Goal: Task Accomplishment & Management: Use online tool/utility

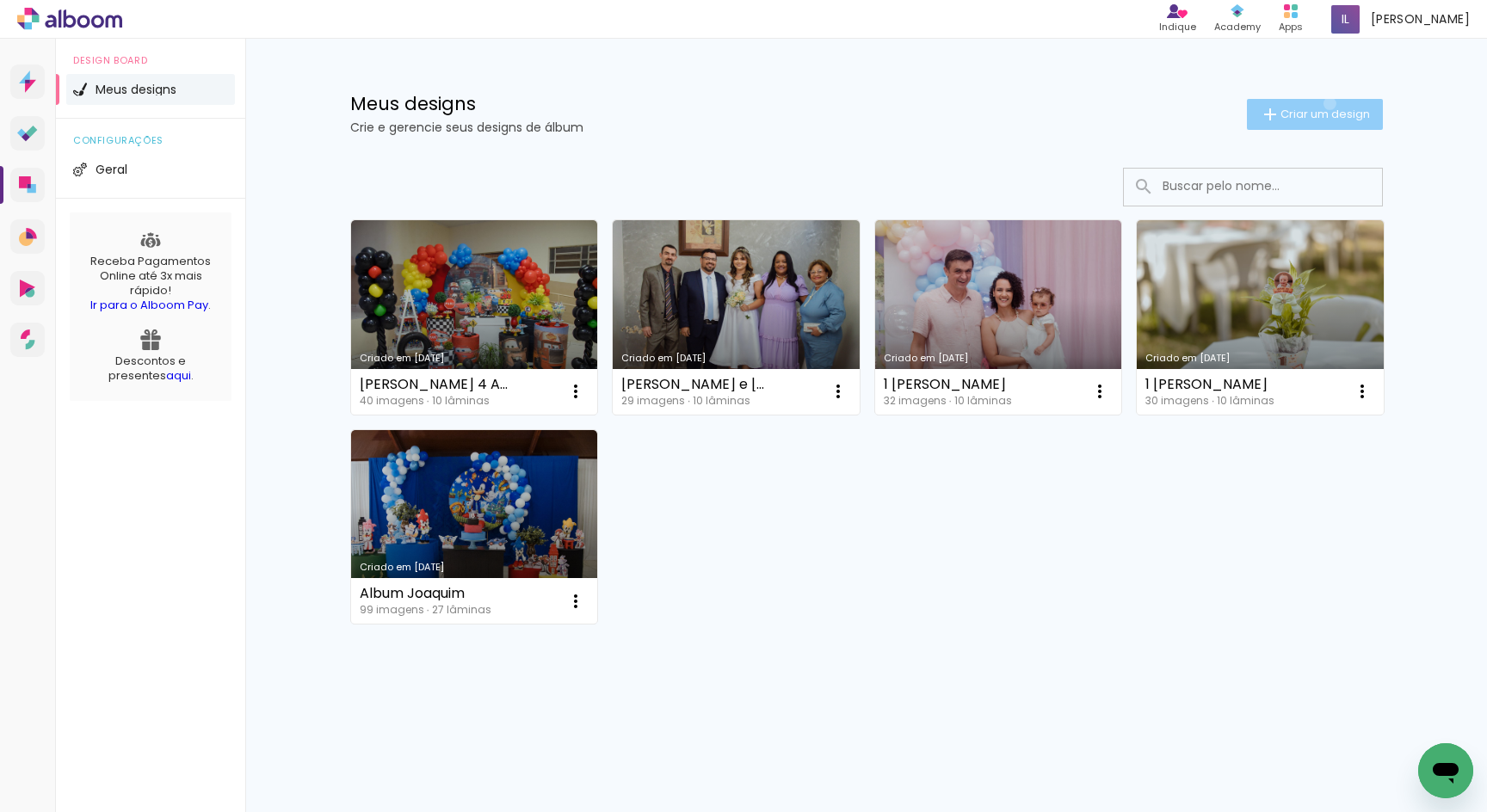
click at [1326, 104] on paper-button "Criar um design" at bounding box center [1314, 113] width 136 height 31
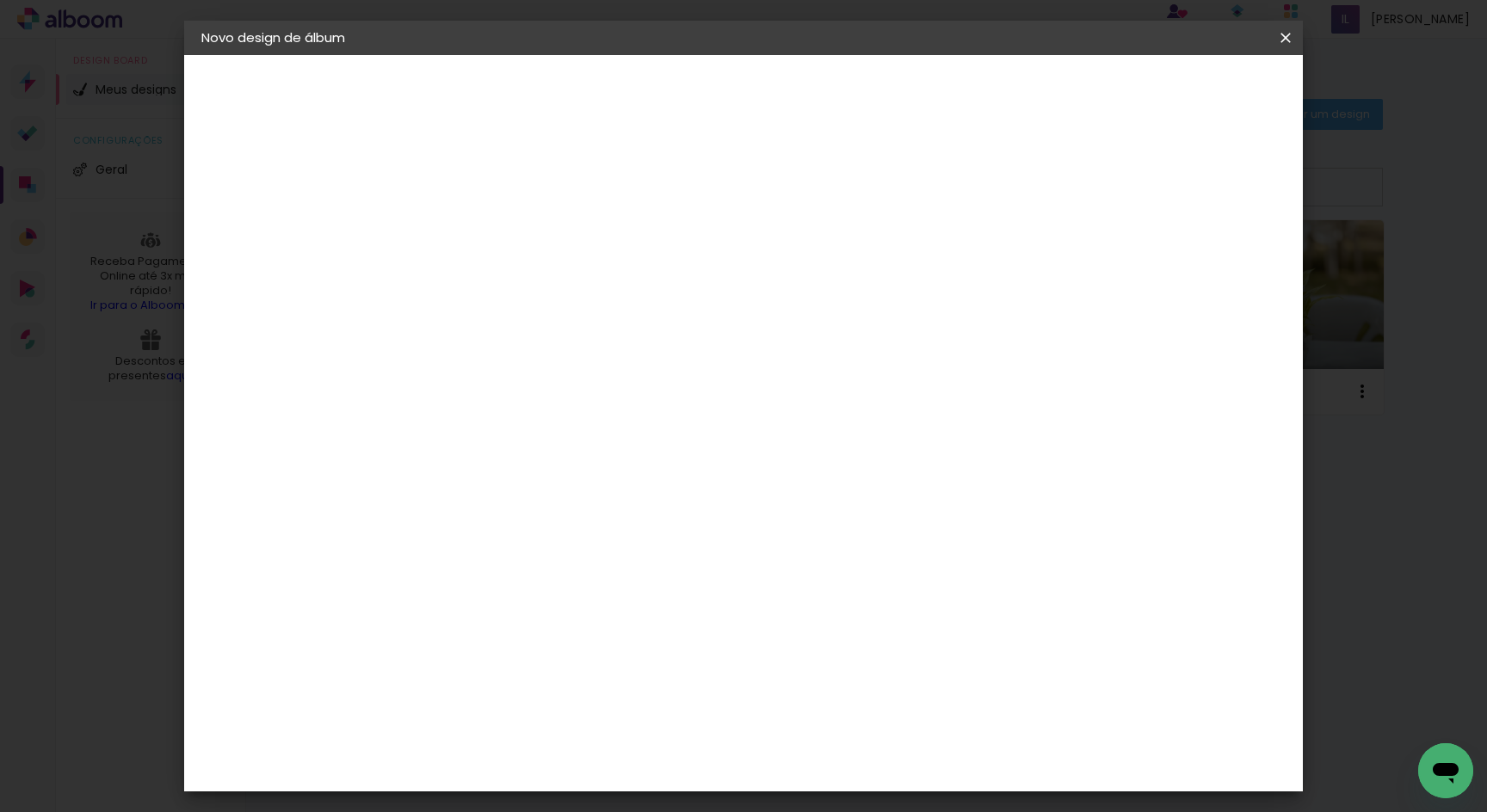
click at [0, 0] on paper-input-container "Título do álbum" at bounding box center [0, 0] width 0 height 0
type input "Joaquim 7 anos"
type paper-input "Joaquim 7 anos"
click at [659, 79] on paper-button "Avançar" at bounding box center [616, 92] width 84 height 30
click at [0, 0] on iron-icon at bounding box center [0, 0] width 0 height 0
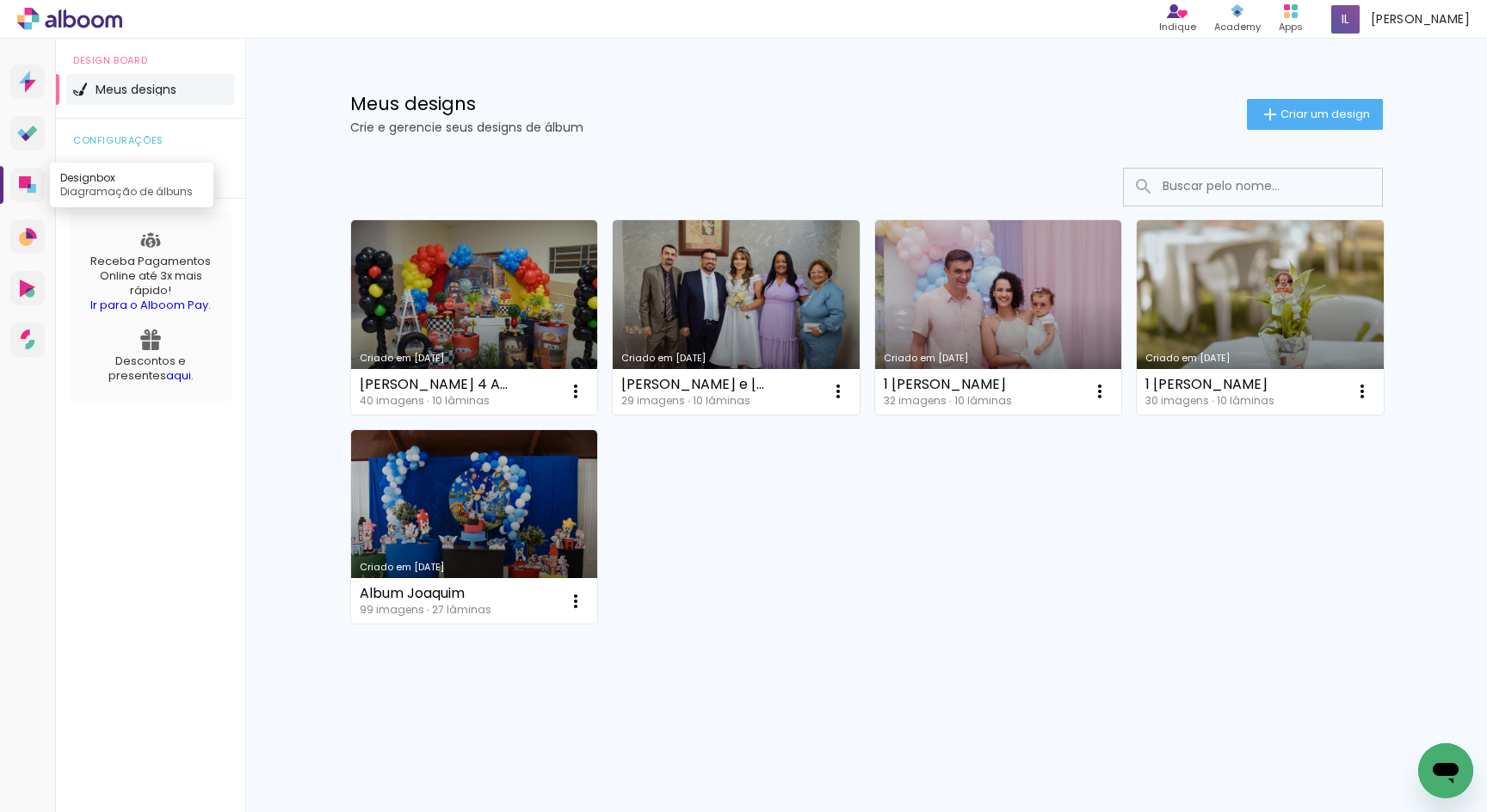
click at [30, 181] on icon at bounding box center [25, 183] width 12 height 12
click at [36, 82] on icon at bounding box center [27, 81] width 17 height 23
click at [1311, 117] on span "Criar um design" at bounding box center [1324, 113] width 90 height 11
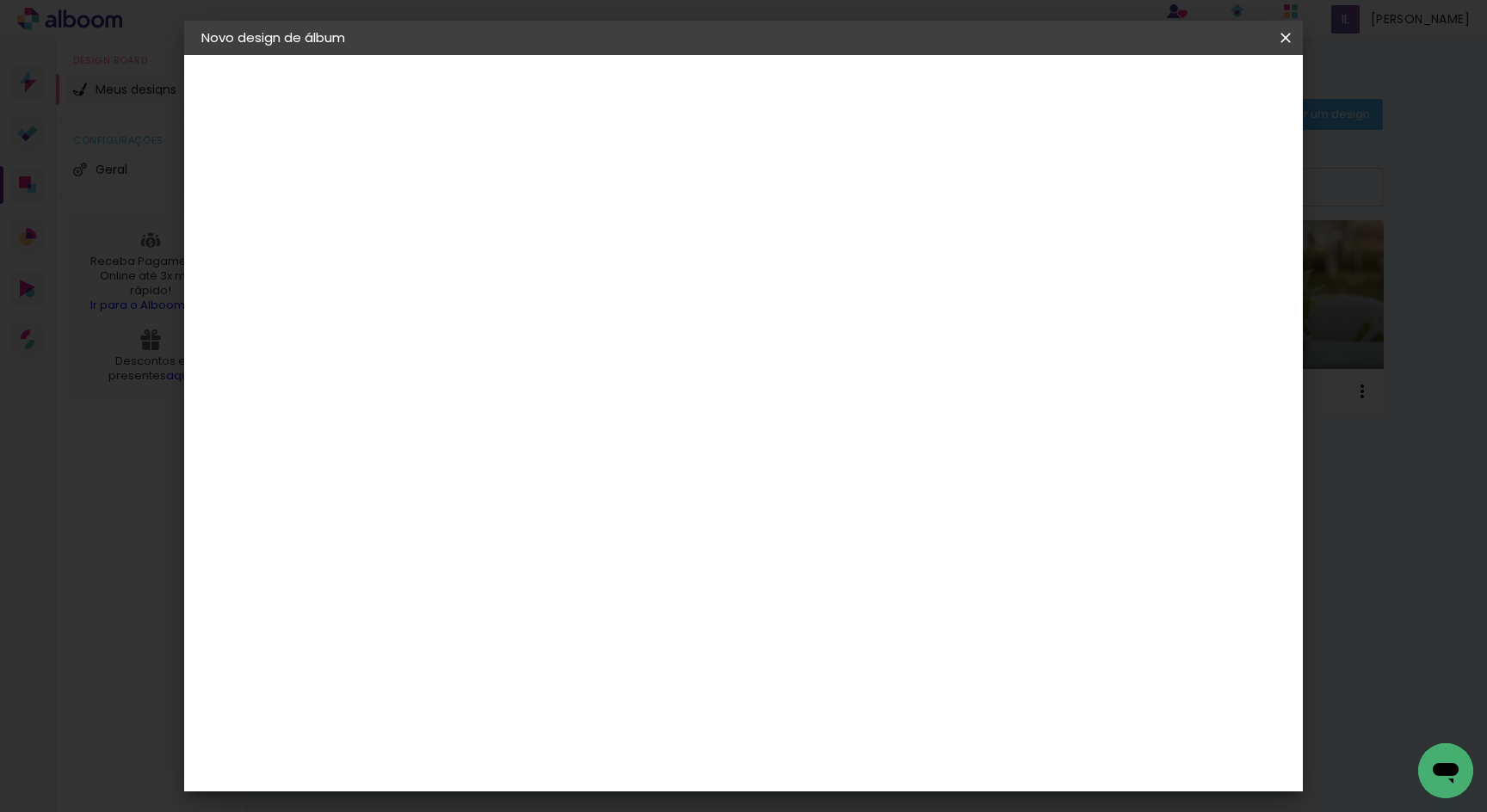
click at [483, 223] on input at bounding box center [483, 231] width 0 height 27
type input "Joaquim 7 anos"
type paper-input "Joaquim 7 anos"
click at [0, 0] on slot "Avançar" at bounding box center [0, 0] width 0 height 0
click at [805, 265] on paper-item "Tamanho Livre" at bounding box center [722, 261] width 165 height 37
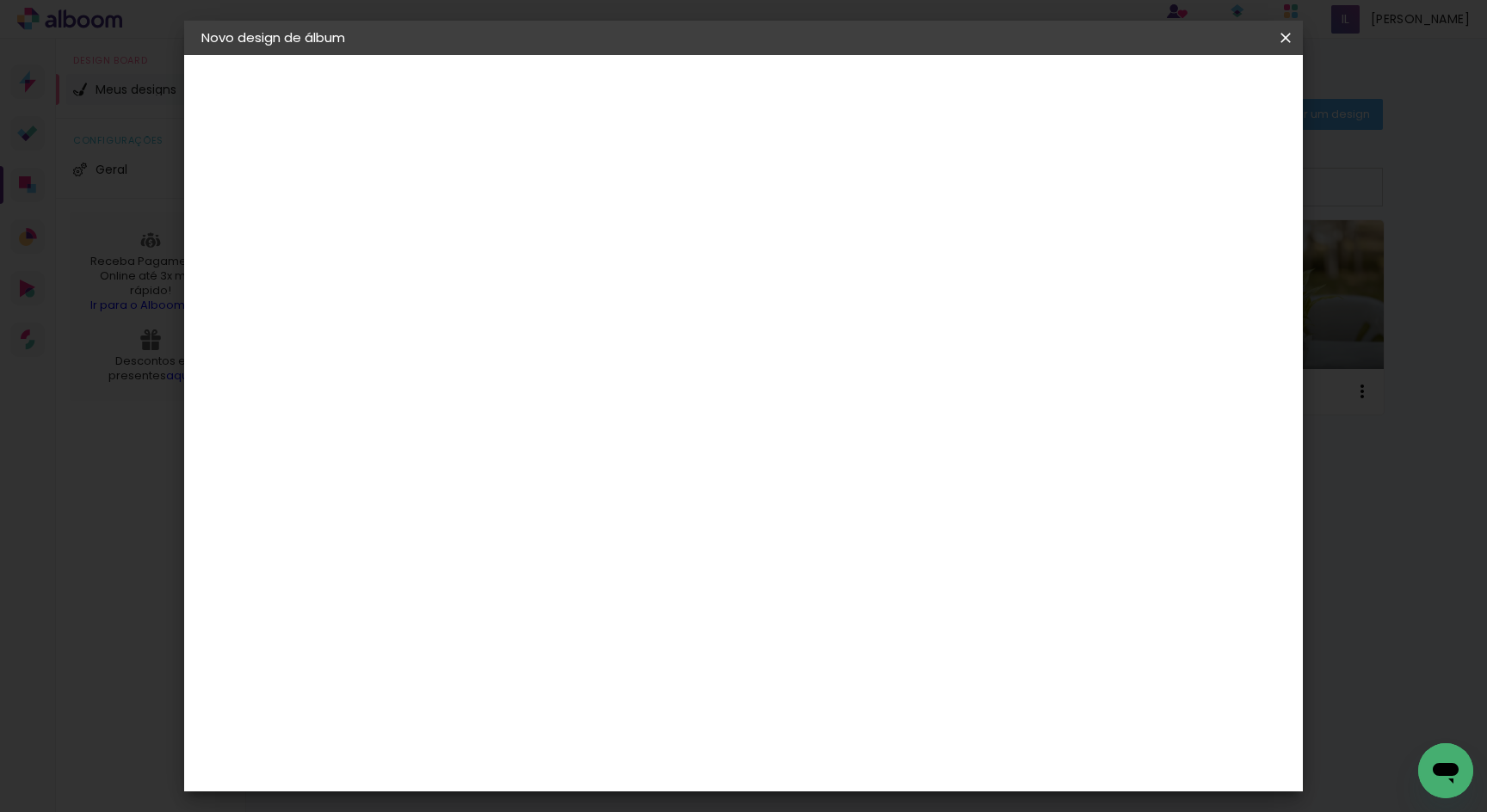
click at [805, 257] on paper-item "Tamanho Livre" at bounding box center [722, 261] width 165 height 37
click at [0, 0] on slot "Tamanho Livre" at bounding box center [0, 0] width 0 height 0
click at [568, 329] on input at bounding box center [527, 328] width 174 height 22
click at [804, 81] on paper-button "Avançar" at bounding box center [762, 92] width 84 height 30
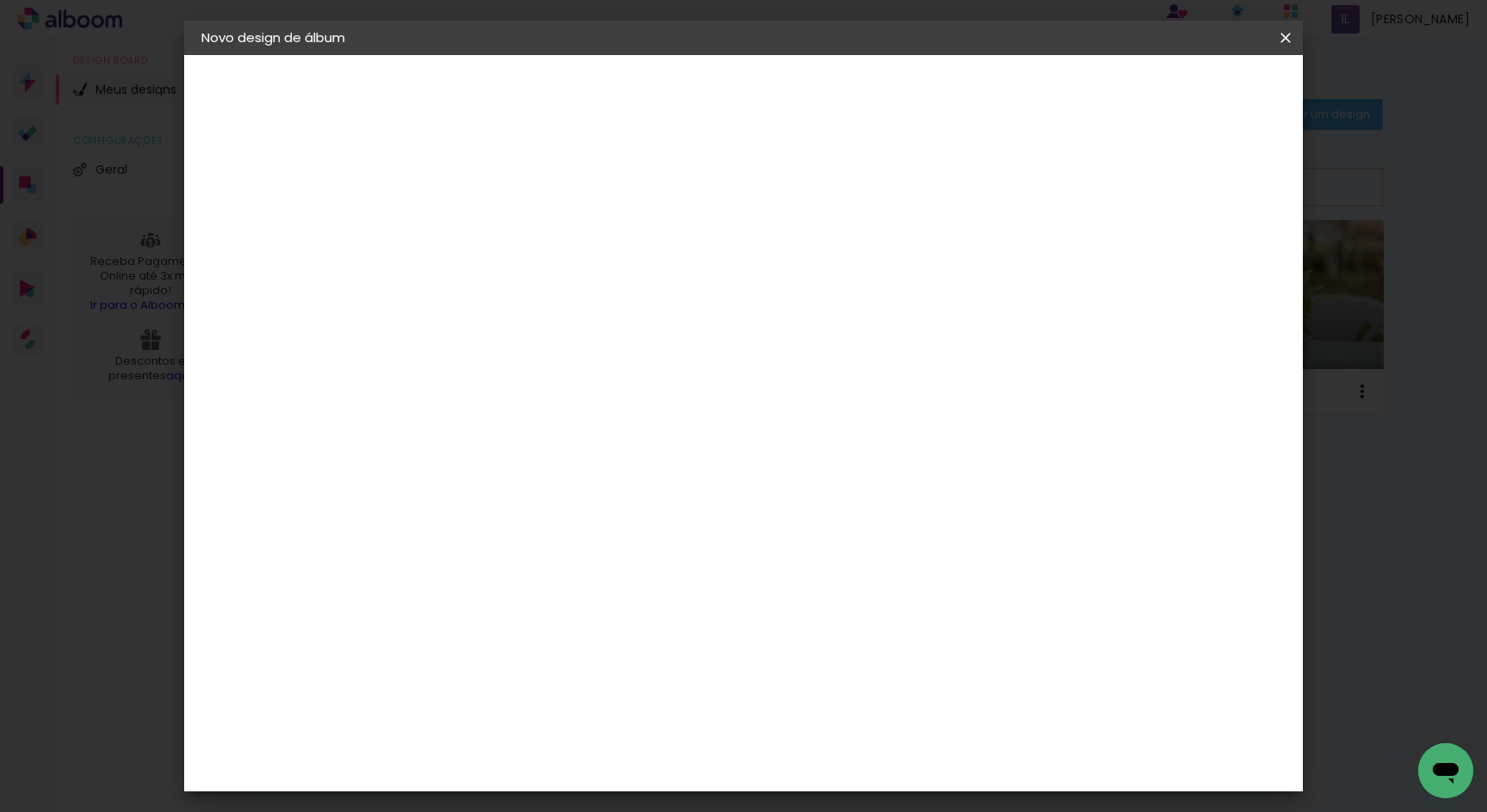
click at [696, 350] on div at bounding box center [651, 417] width 225 height 149
click at [685, 251] on div "30 cm" at bounding box center [683, 269] width 344 height 43
click at [685, 265] on span "30" at bounding box center [673, 269] width 29 height 26
click at [684, 265] on span "30" at bounding box center [673, 269] width 29 height 26
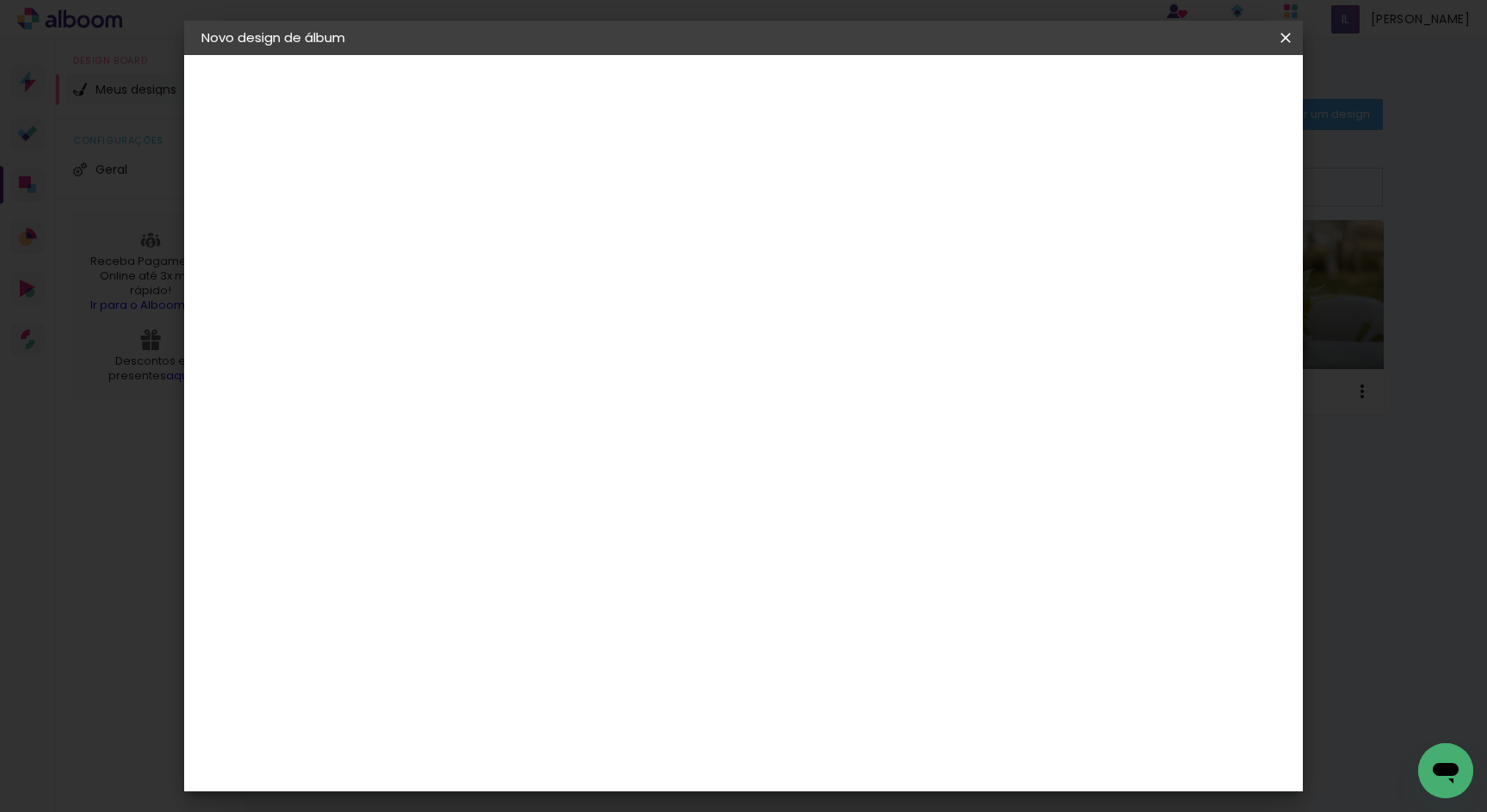
click at [679, 270] on span "30" at bounding box center [673, 269] width 29 height 26
click at [679, 271] on span "30" at bounding box center [673, 269] width 29 height 26
click at [677, 271] on span "30" at bounding box center [673, 269] width 29 height 26
click at [0, 0] on slot "Voltar" at bounding box center [0, 0] width 0 height 0
drag, startPoint x: 1022, startPoint y: 592, endPoint x: 1018, endPoint y: 759, distance: 167.0
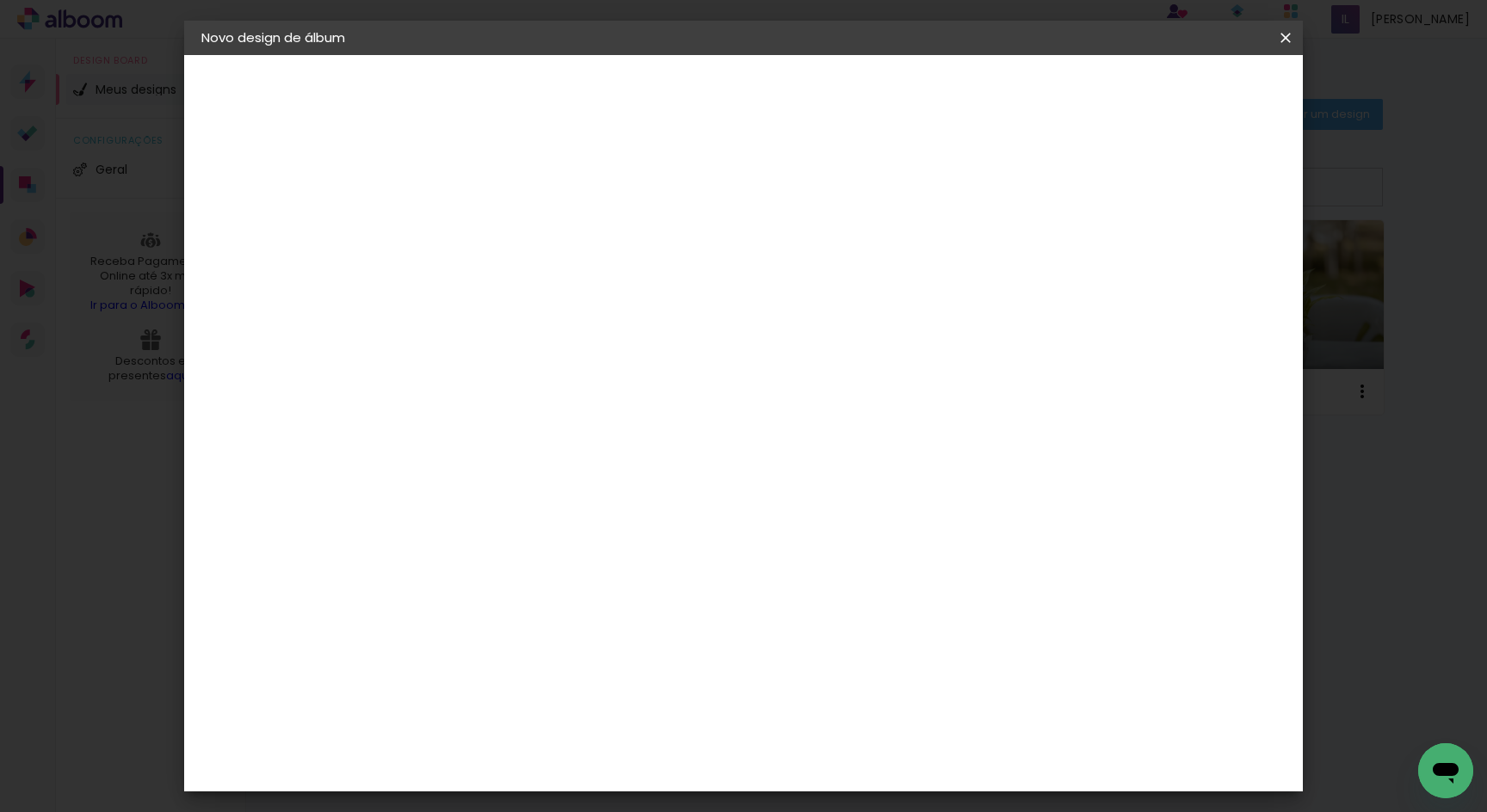
click at [669, 260] on iron-icon at bounding box center [658, 261] width 21 height 21
click at [669, 259] on iron-icon at bounding box center [658, 261] width 21 height 21
click at [805, 265] on paper-item "Tamanho Livre" at bounding box center [722, 261] width 165 height 37
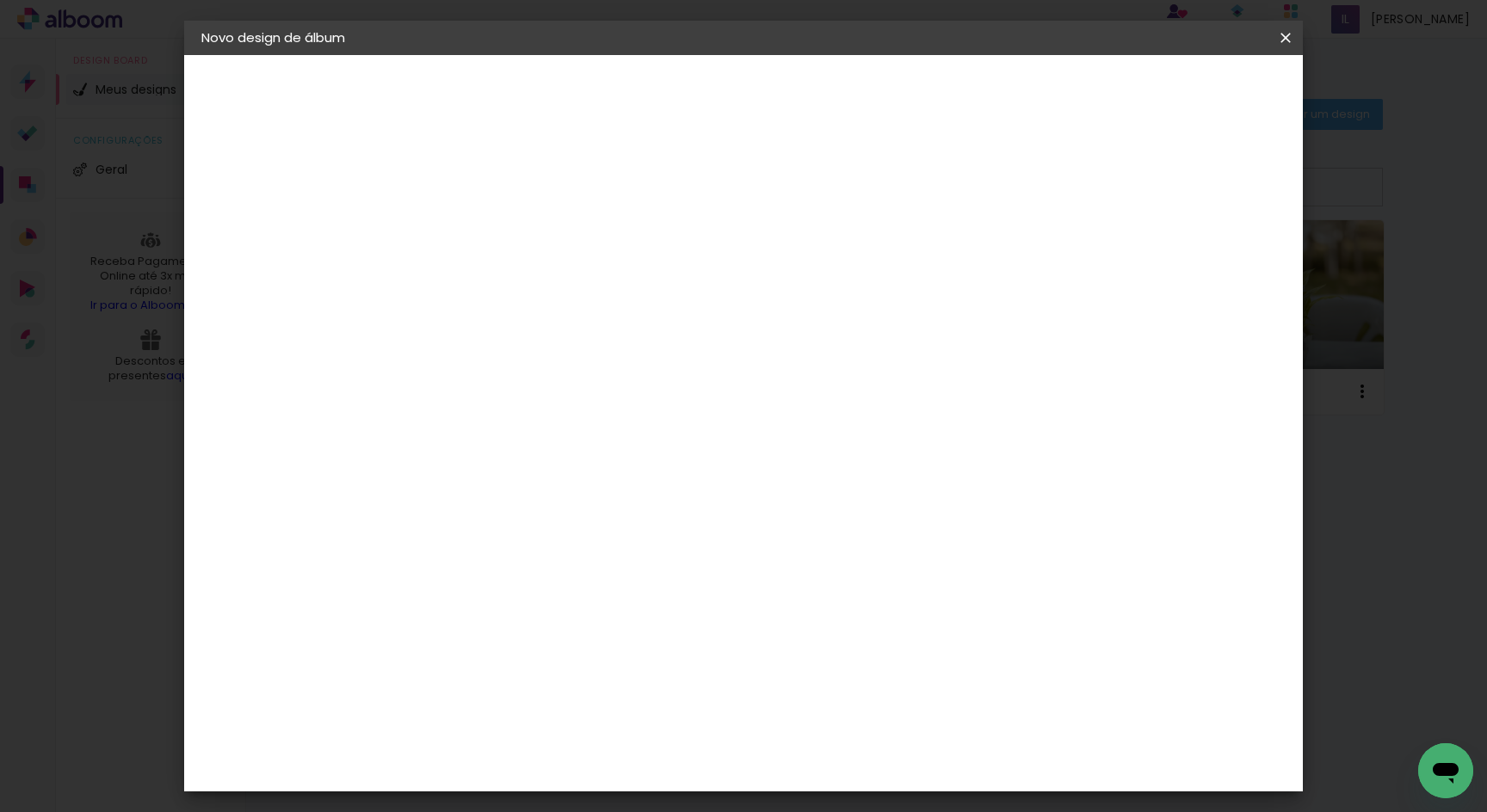
click at [805, 263] on paper-item "Tamanho Livre" at bounding box center [722, 261] width 165 height 37
click at [805, 294] on div at bounding box center [722, 295] width 165 height 23
click at [805, 258] on paper-item "Tamanho Livre" at bounding box center [722, 261] width 165 height 37
click at [805, 201] on h3 "Avançado" at bounding box center [722, 210] width 165 height 19
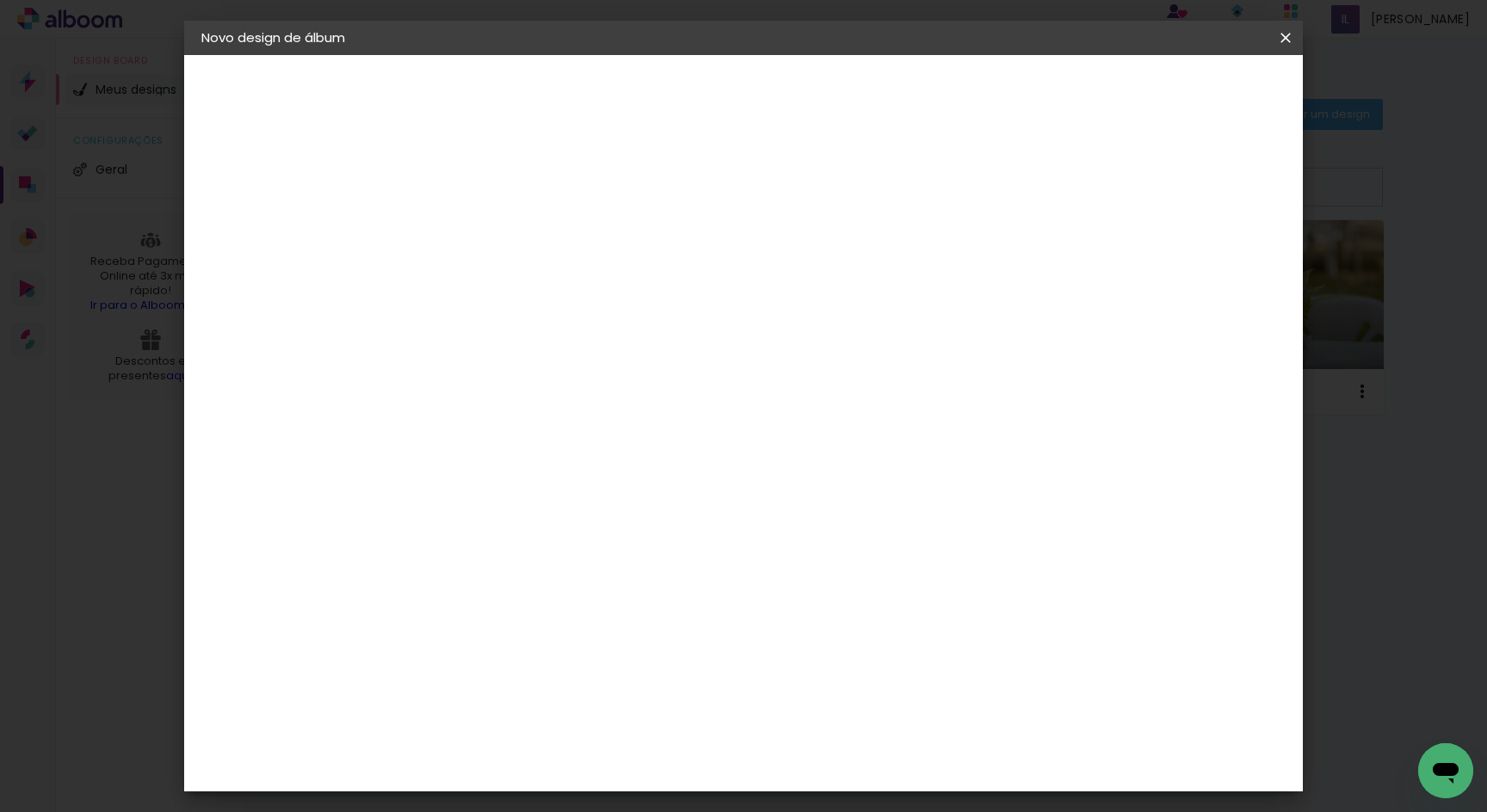
click at [805, 205] on h3 "Avançado" at bounding box center [722, 210] width 165 height 19
click at [0, 0] on slot "Tamanho Livre" at bounding box center [0, 0] width 0 height 0
click at [614, 332] on input at bounding box center [527, 328] width 174 height 22
click at [0, 0] on slot "Tamanho Livre" at bounding box center [0, 0] width 0 height 0
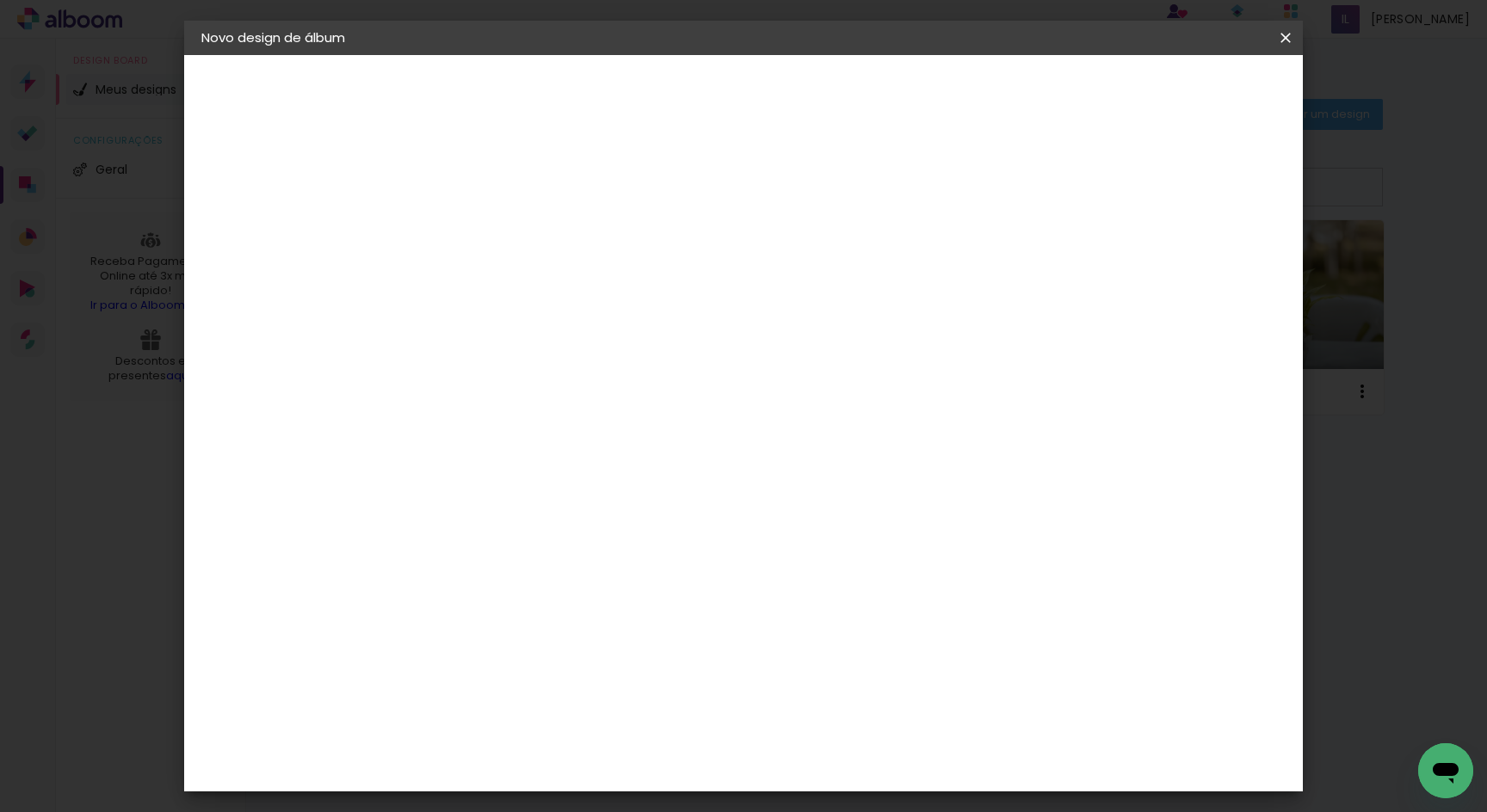
click at [805, 255] on paper-item "Tamanho Livre" at bounding box center [722, 261] width 165 height 37
click at [805, 268] on paper-item "Tamanho Livre" at bounding box center [722, 261] width 165 height 37
click at [805, 307] on paper-listbox "Tamanho Livre Sugerir uma encadernadora" at bounding box center [722, 300] width 165 height 161
click at [805, 258] on paper-item "Tamanho Livre" at bounding box center [722, 261] width 165 height 37
click at [0, 0] on slot "Avançar" at bounding box center [0, 0] width 0 height 0
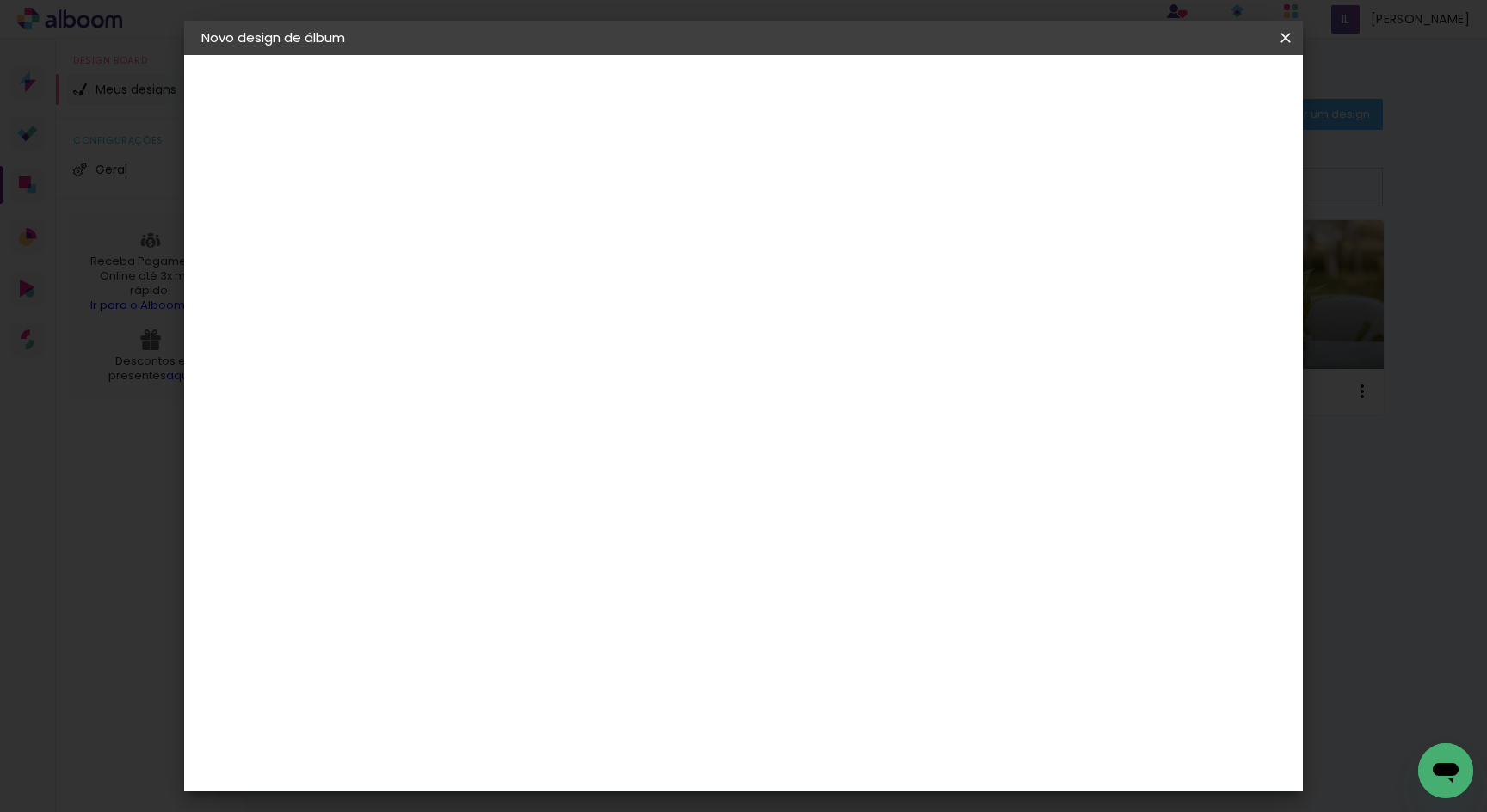
type input "4"
type paper-input "4"
click at [1217, 260] on input "4" at bounding box center [1209, 259] width 31 height 26
type input "5"
type paper-input "5"
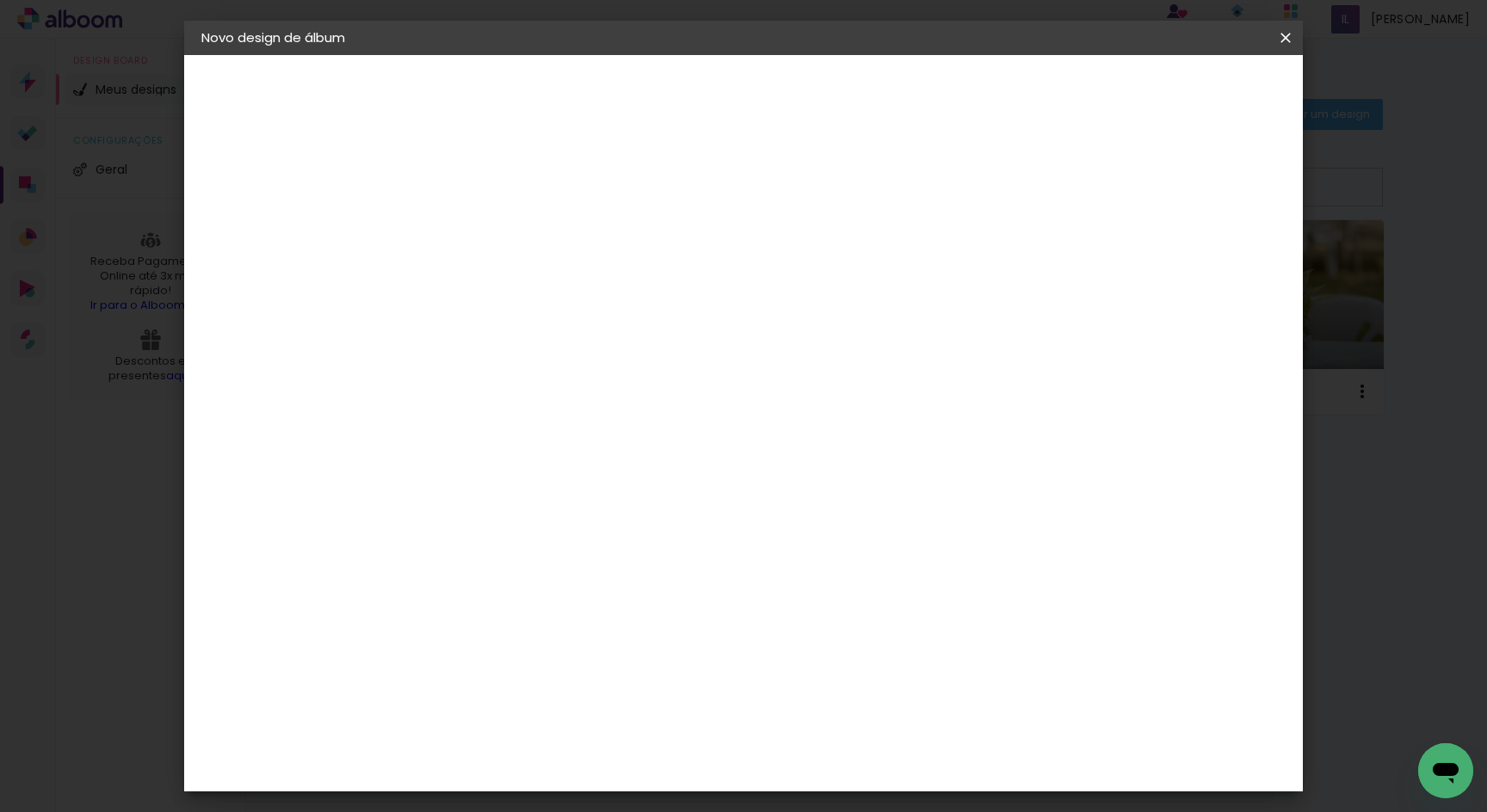
click at [1215, 256] on input "5" at bounding box center [1211, 259] width 31 height 26
type input "4"
type paper-input "4"
click at [1216, 266] on input "4" at bounding box center [1211, 259] width 31 height 26
type input "5"
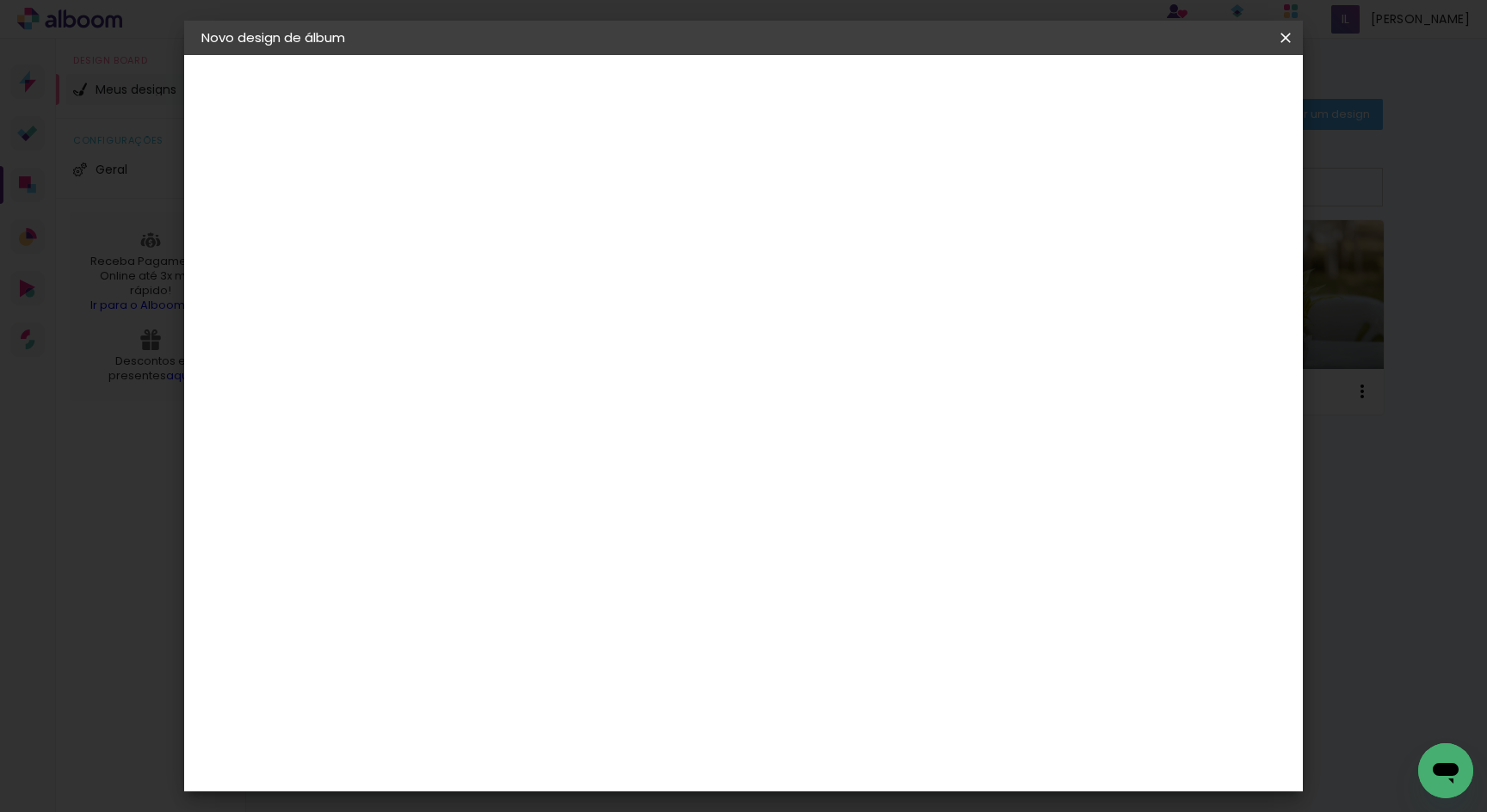
type paper-input "5"
click at [1215, 257] on input "5" at bounding box center [1211, 259] width 31 height 26
click at [1106, 218] on div "30 cm cm cm mm A maioria das encadernadoras sugere 5mm de sangria." at bounding box center [820, 287] width 826 height 138
click at [297, 217] on div "Tamanho livre" at bounding box center [267, 212] width 59 height 24
click at [0, 0] on slot "Tamanho Livre" at bounding box center [0, 0] width 0 height 0
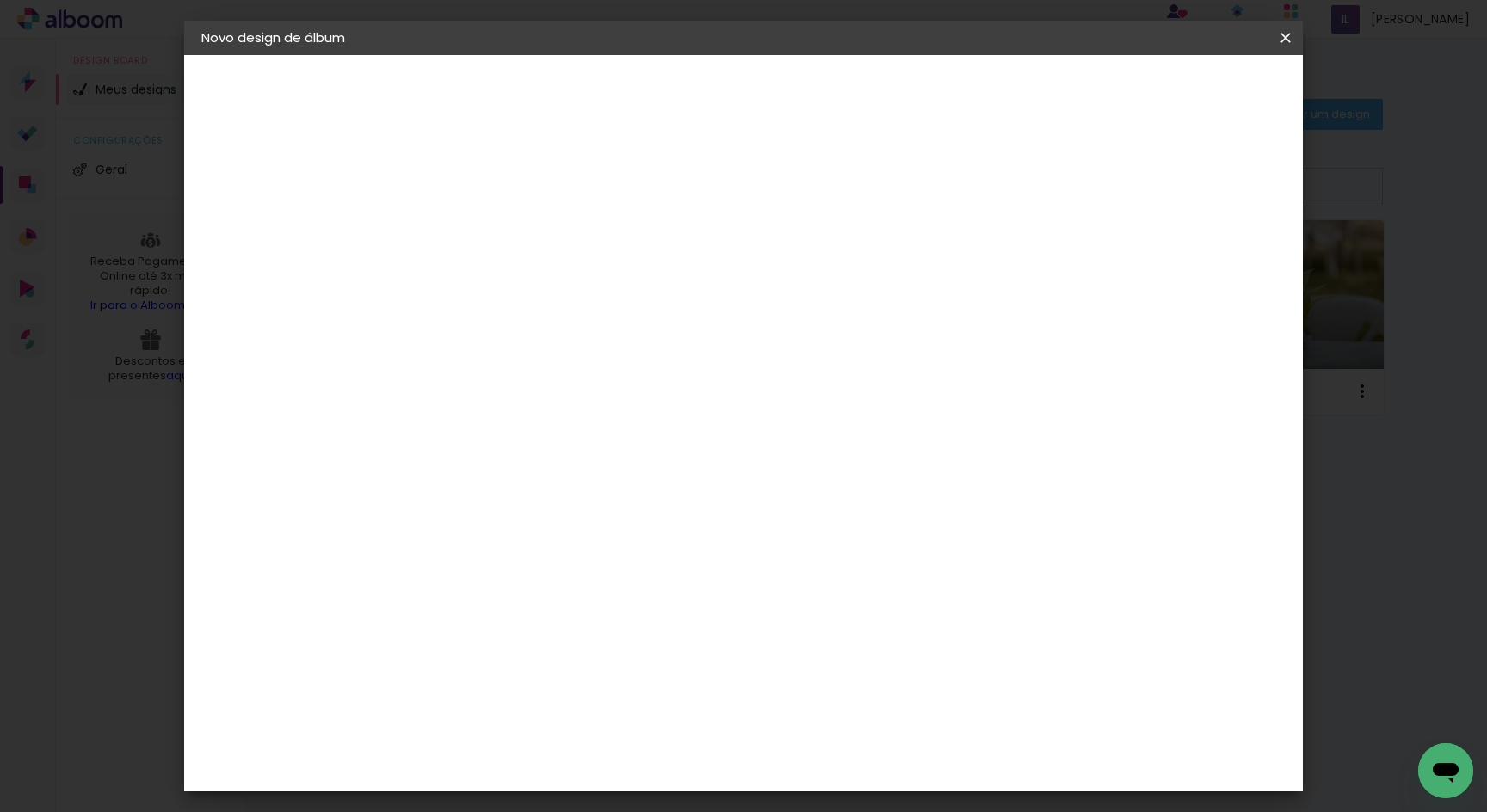
click at [783, 349] on div "Sugerir uma encadernadora" at bounding box center [730, 359] width 107 height 28
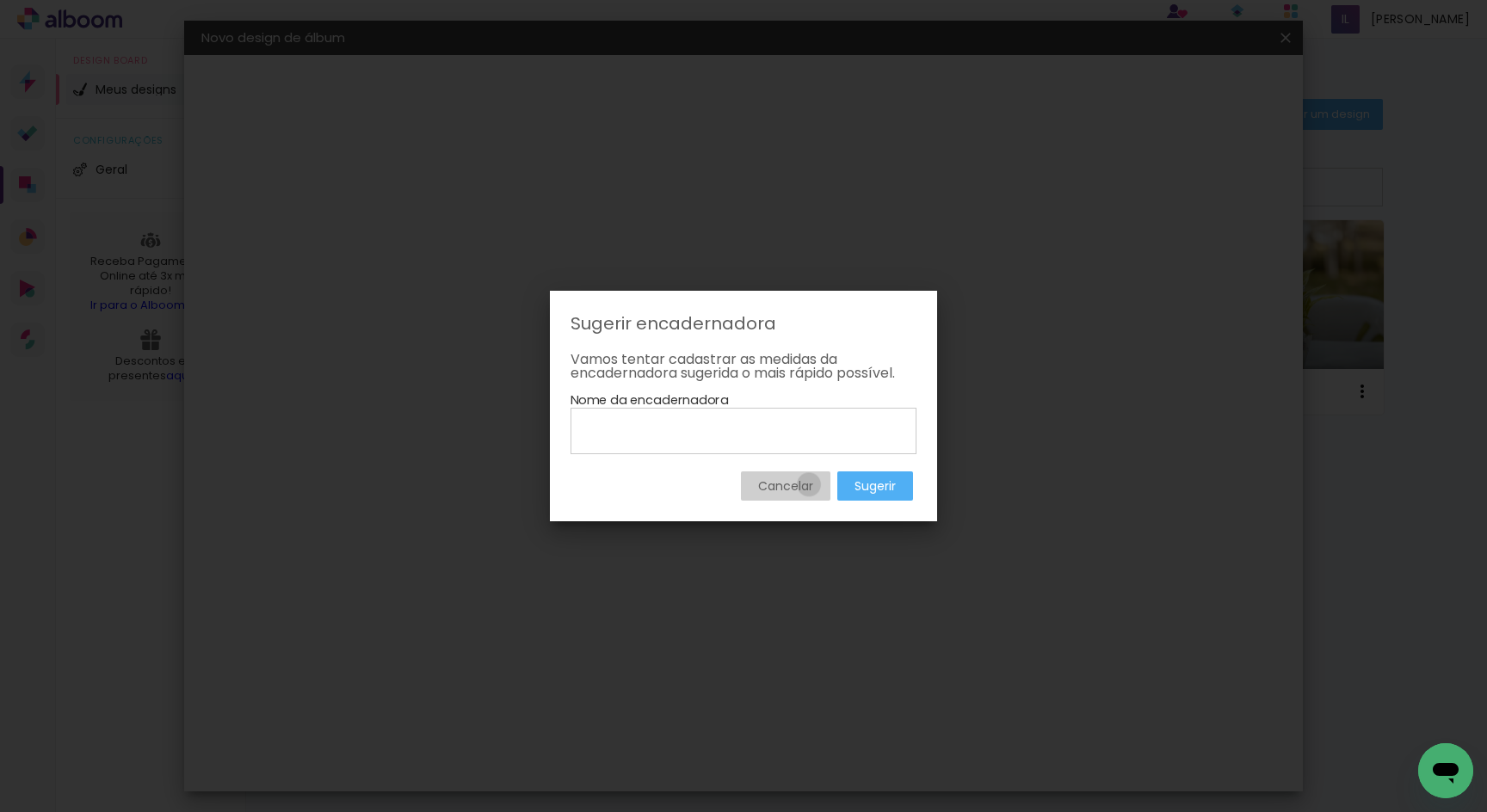
click at [0, 0] on slot "Cancelar" at bounding box center [0, 0] width 0 height 0
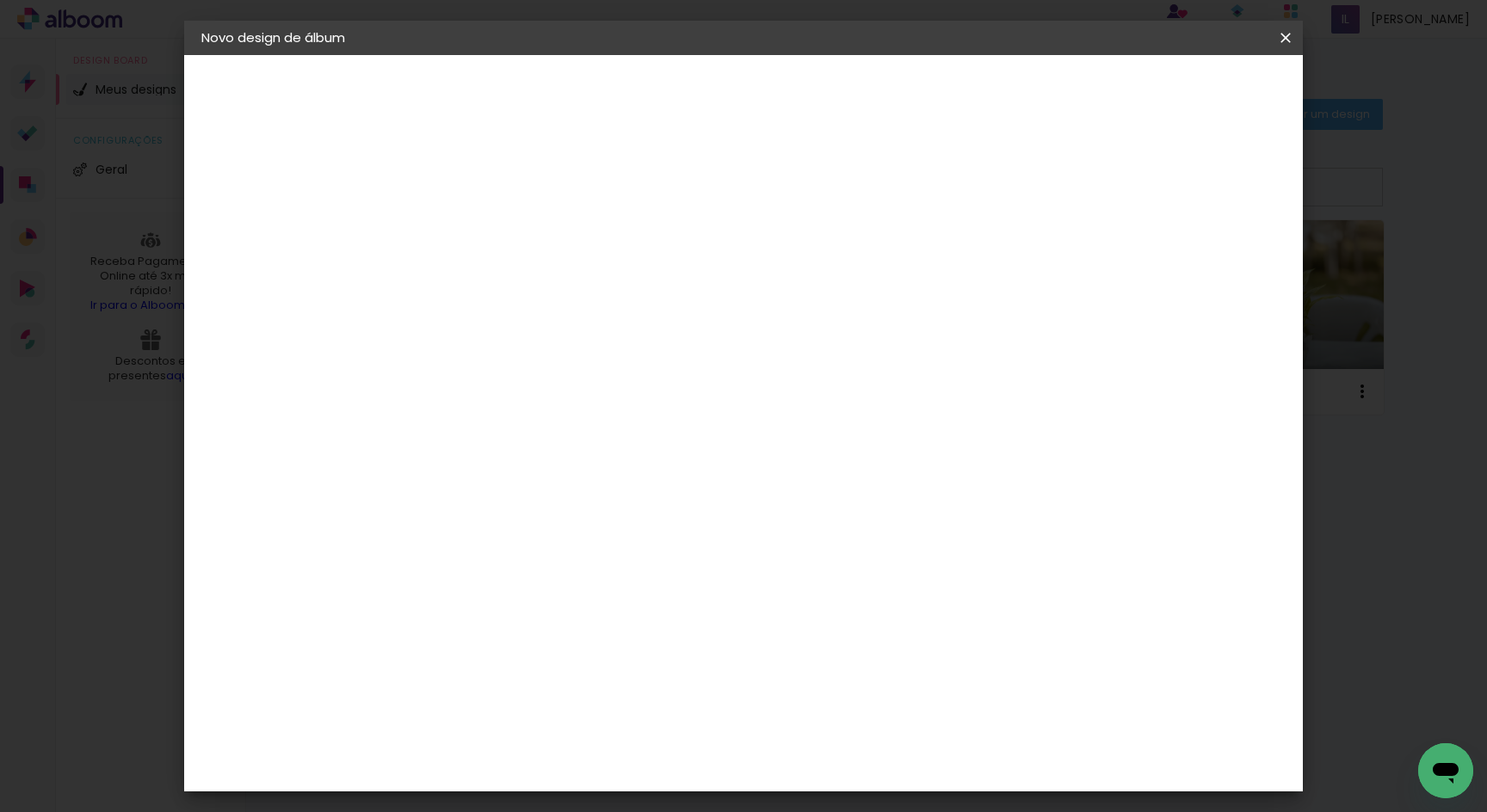
click at [0, 0] on slot "Tamanho Livre" at bounding box center [0, 0] width 0 height 0
click at [0, 0] on slot "Avançar" at bounding box center [0, 0] width 0 height 0
click at [1191, 94] on span "Iniciar design" at bounding box center [1151, 91] width 78 height 12
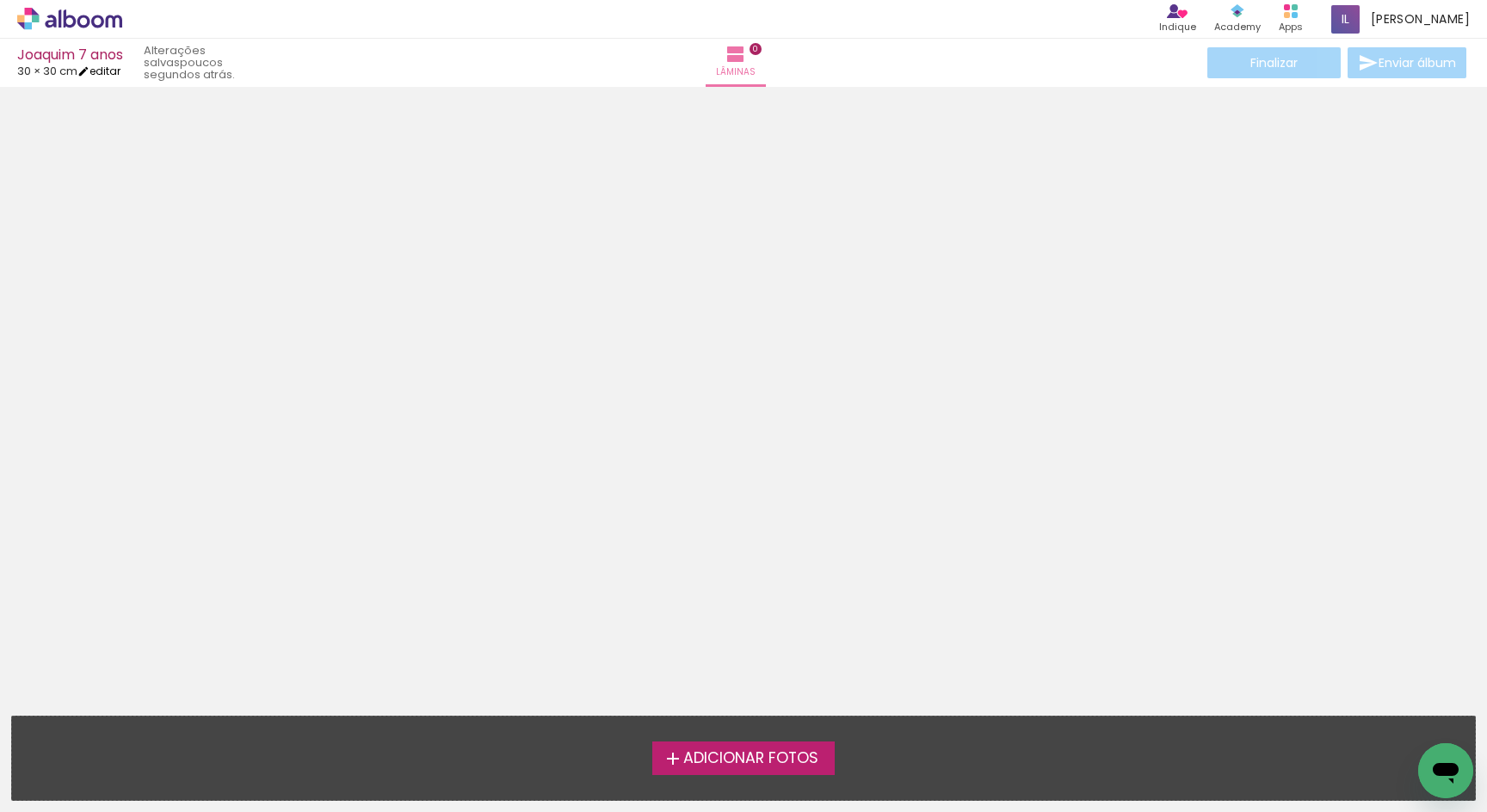
click at [90, 65] on iron-icon at bounding box center [83, 71] width 12 height 12
type input "30"
type input "60"
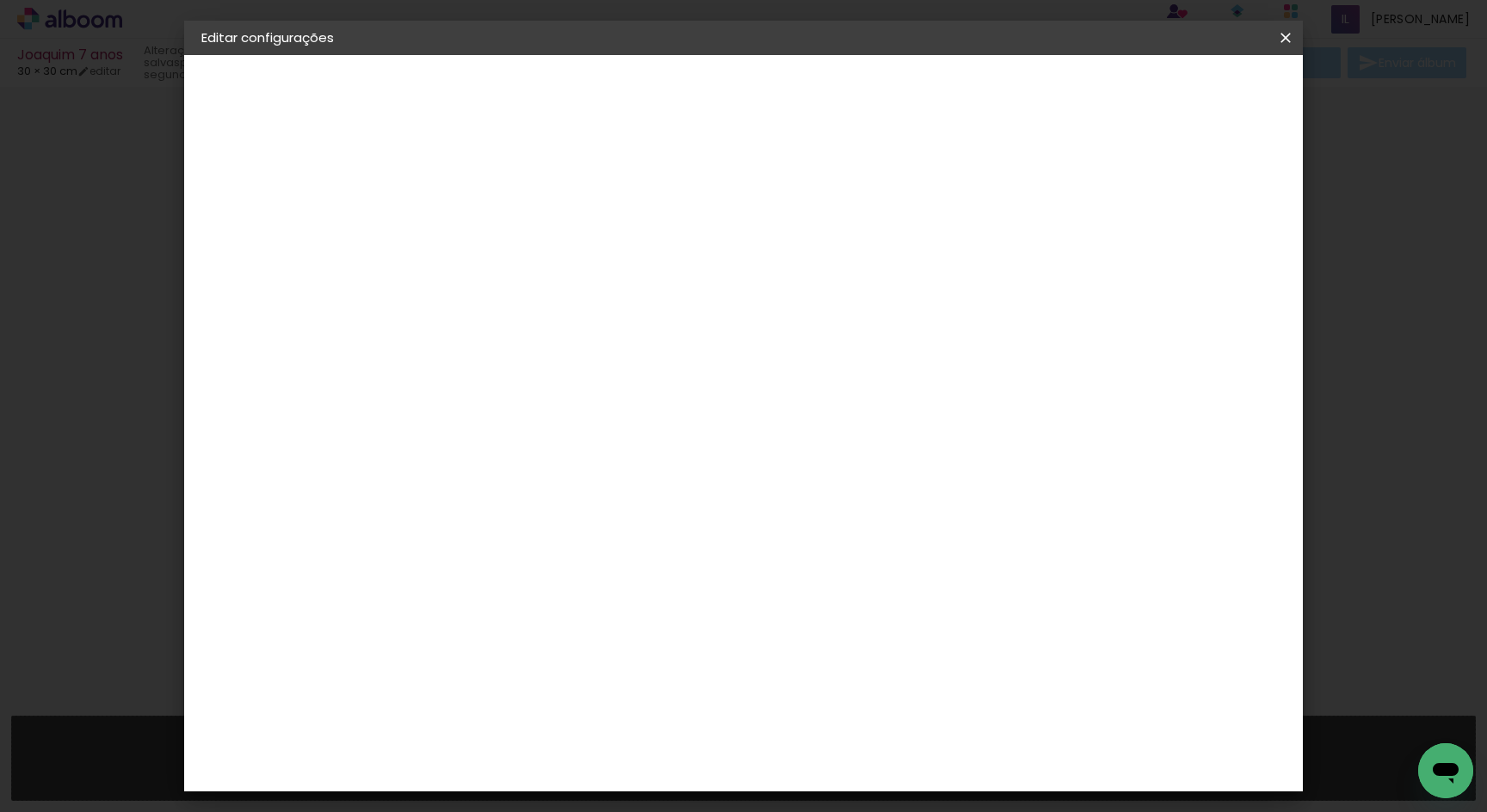
click at [450, 489] on input "30" at bounding box center [428, 492] width 44 height 26
type input "3"
type input "25"
type paper-input "25"
click at [679, 265] on span "30" at bounding box center [673, 269] width 29 height 26
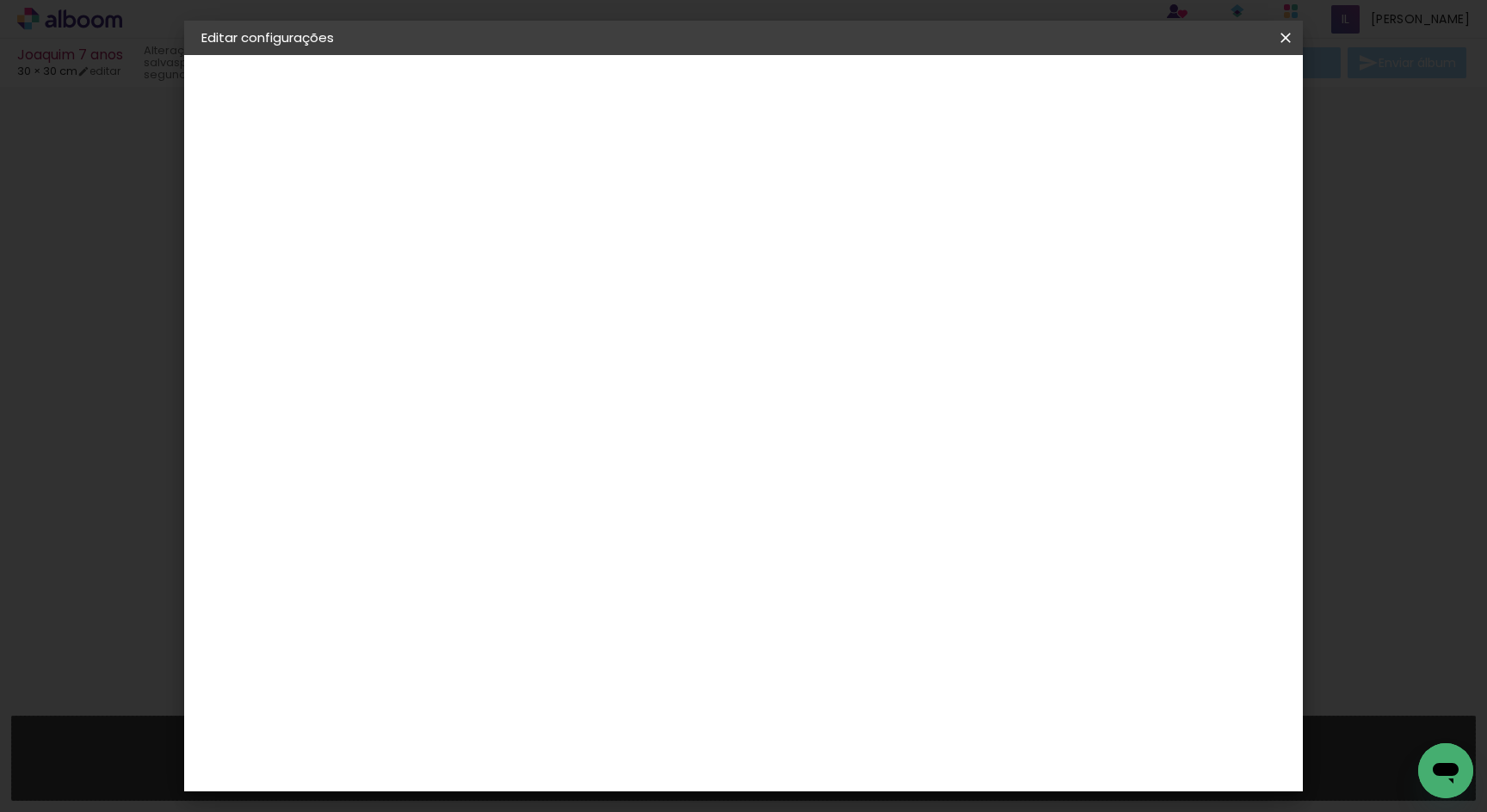
click at [679, 265] on span "30" at bounding box center [673, 269] width 29 height 26
click at [680, 280] on span "30" at bounding box center [673, 269] width 29 height 26
click at [669, 269] on span "30" at bounding box center [673, 269] width 29 height 26
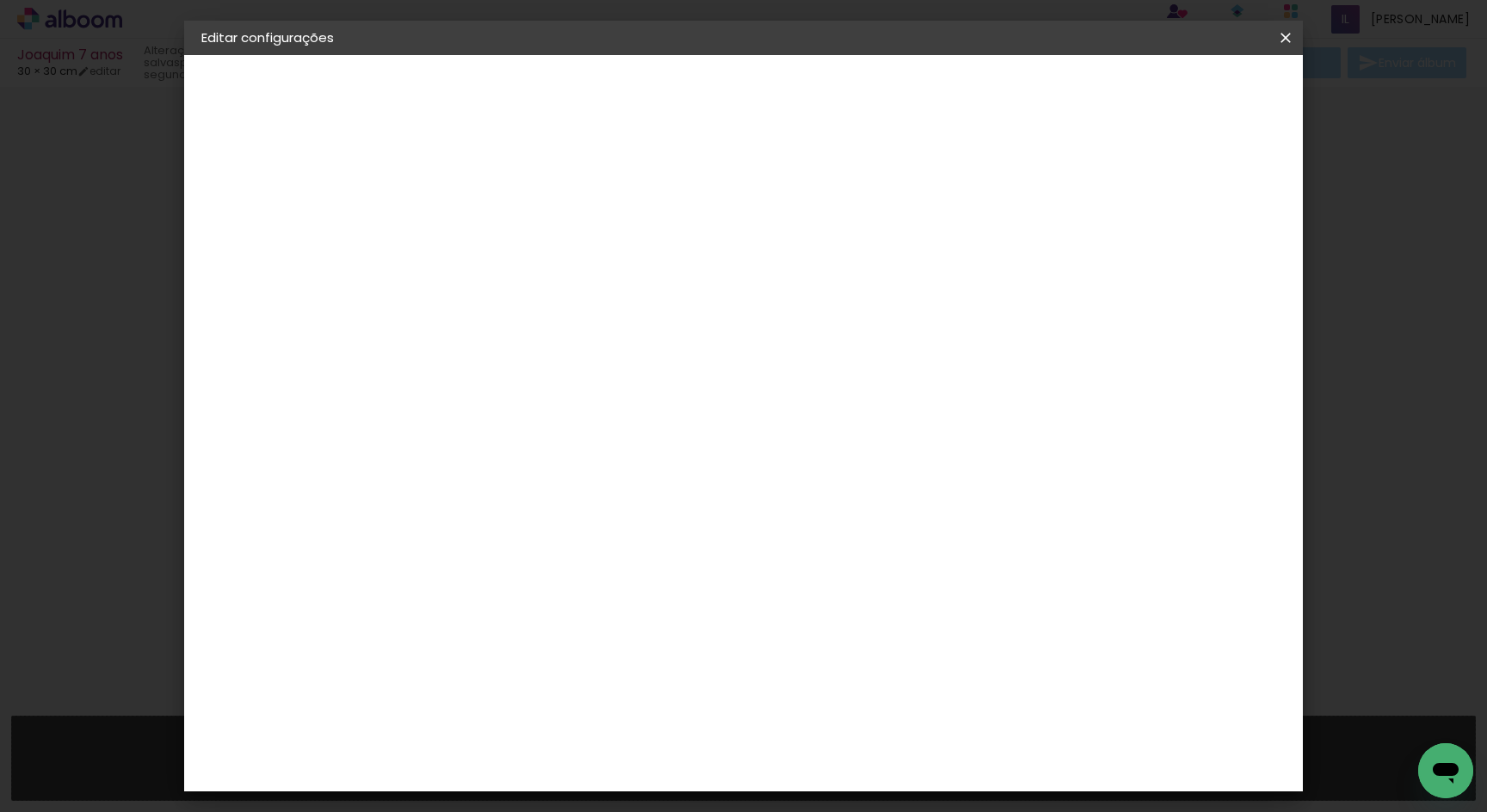
click at [669, 268] on span "30" at bounding box center [673, 269] width 29 height 26
click at [674, 319] on div "30 cm cm cm mm A maioria das encadernadoras sugere 5mm de sangria." at bounding box center [820, 287] width 826 height 138
click at [710, 262] on div "30 cm" at bounding box center [683, 269] width 344 height 43
click at [726, 262] on div "30 cm" at bounding box center [683, 269] width 344 height 43
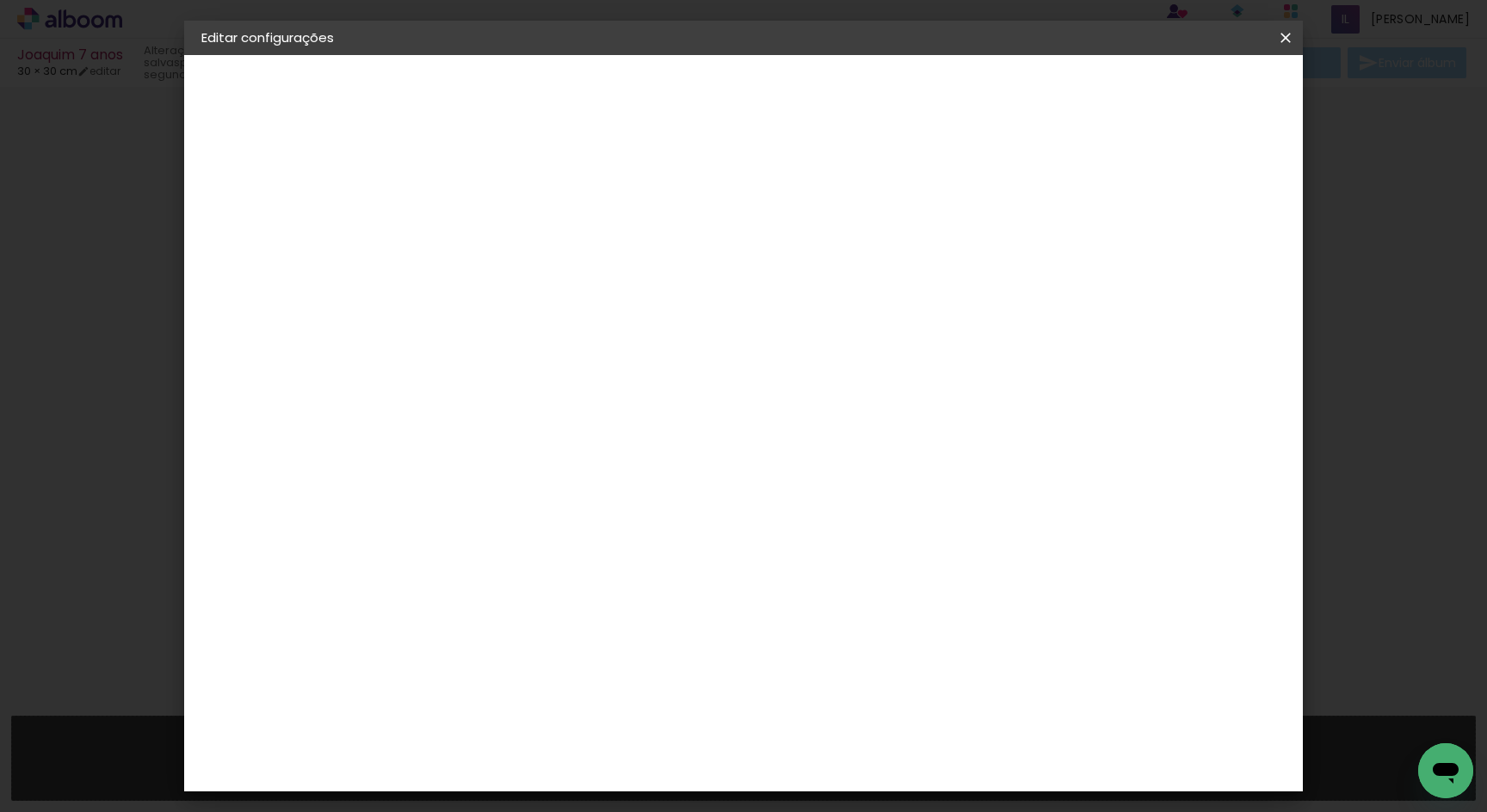
click at [871, 669] on div "cm" at bounding box center [877, 667] width 21 height 26
type input "6"
type input "2"
type input "25"
type paper-input "25"
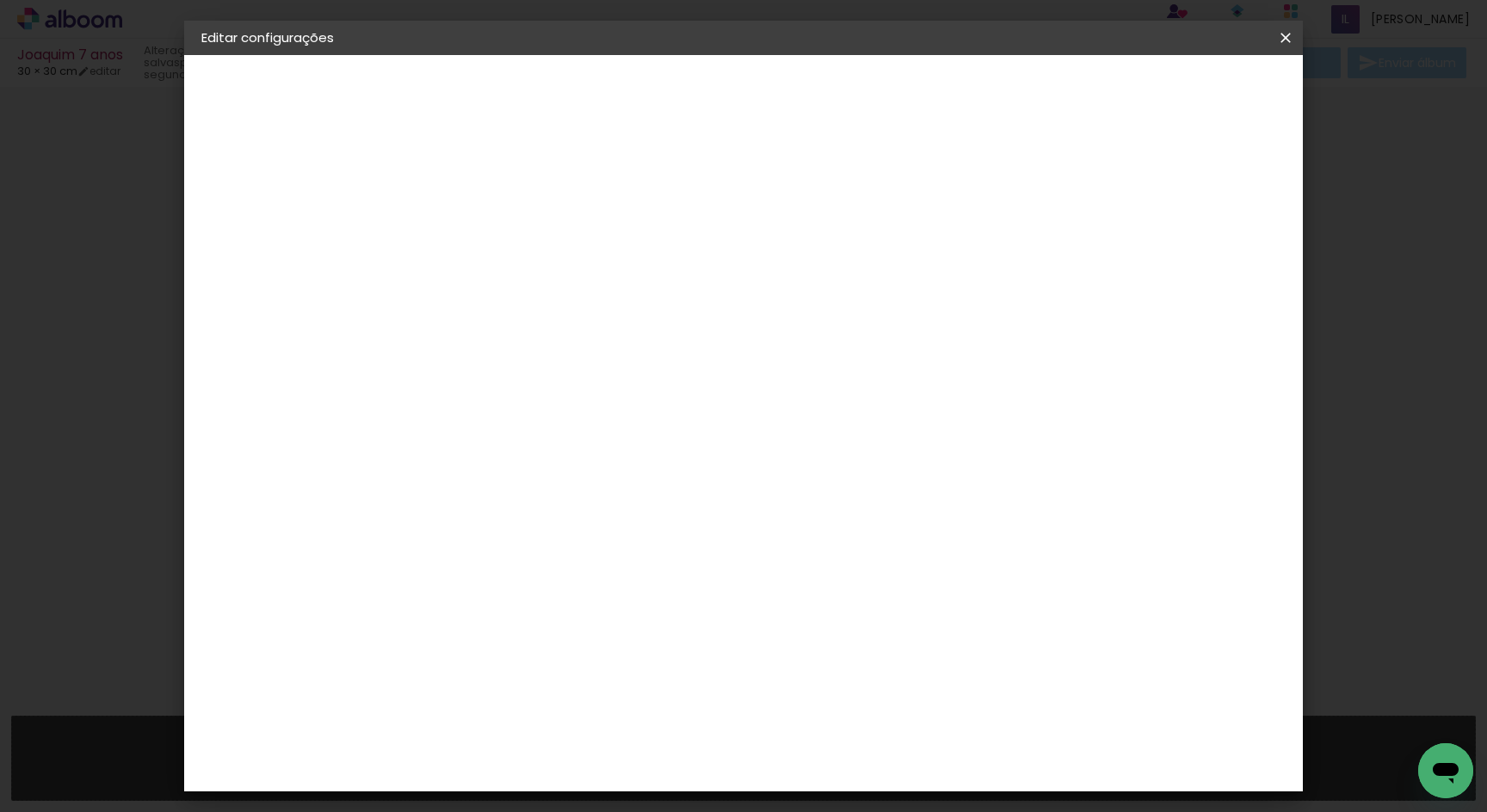
click at [591, 520] on input "25" at bounding box center [572, 520] width 44 height 26
type input "20"
type paper-input "20"
click at [1002, 91] on span "Salvar configurações" at bounding box center [937, 91] width 127 height 12
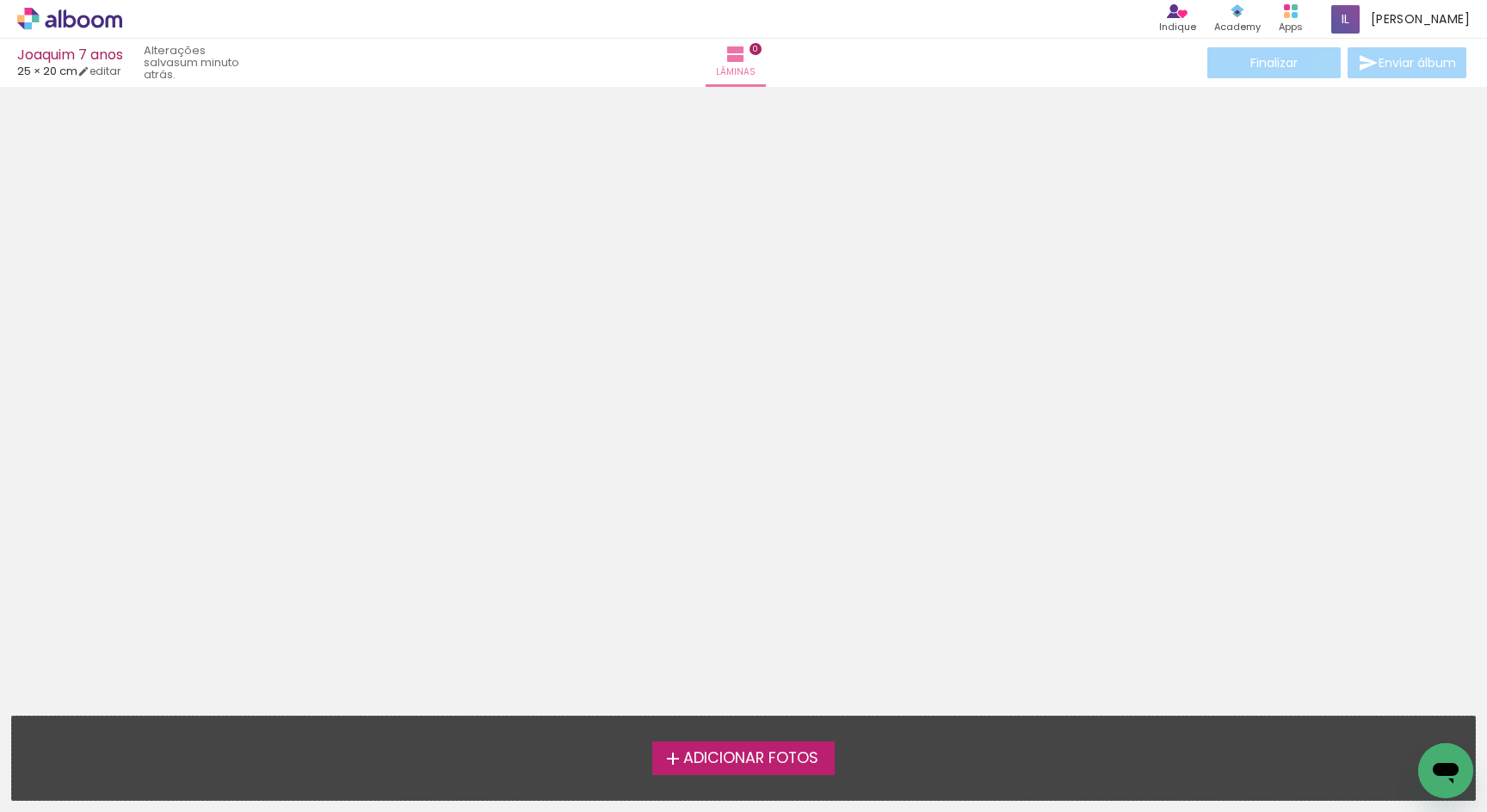
click at [782, 763] on span "Adicionar Fotos" at bounding box center [750, 759] width 135 height 16
click at [0, 0] on input "file" at bounding box center [0, 0] width 0 height 0
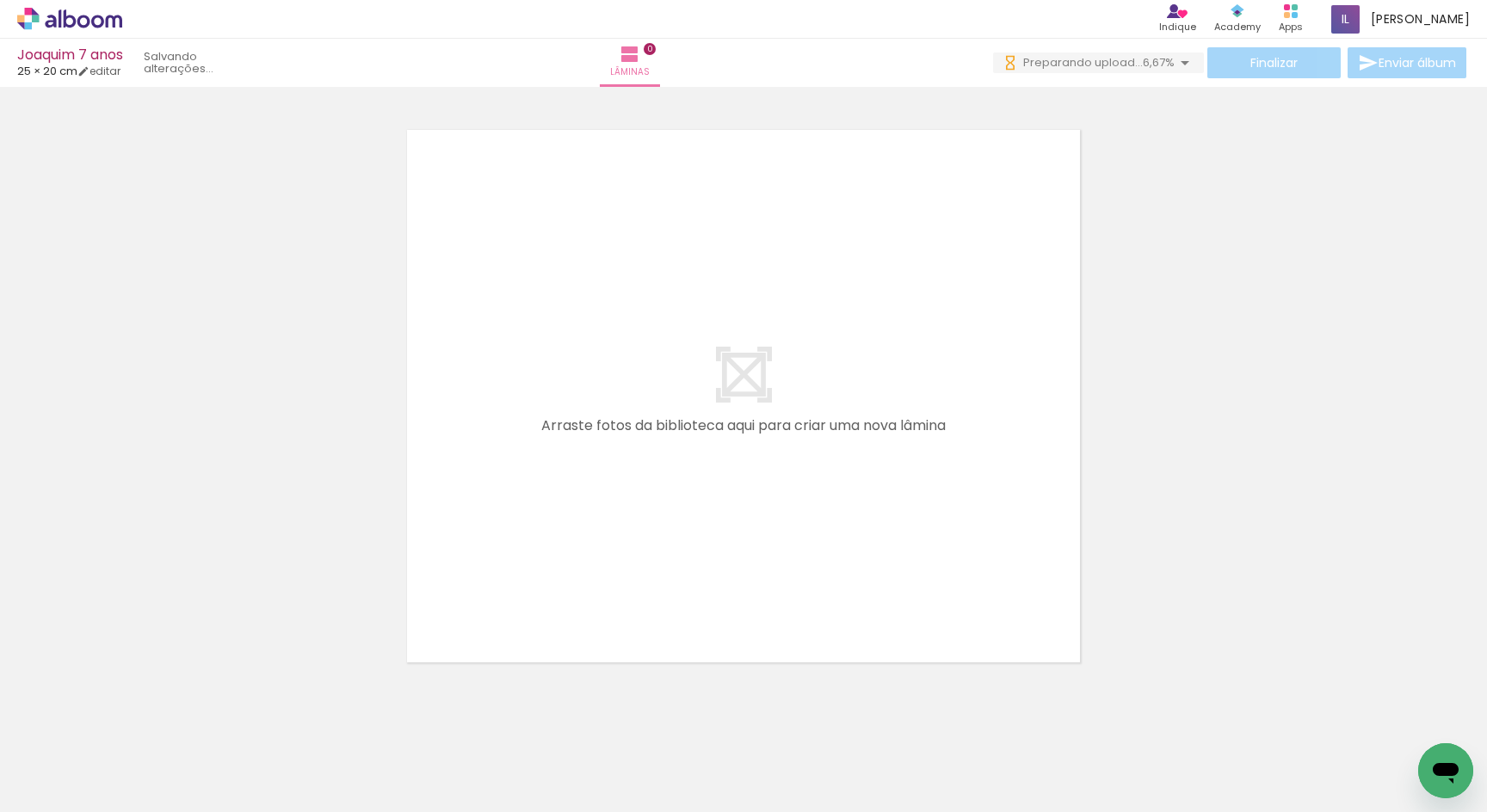
click at [1404, 802] on quentale-thumb at bounding box center [1425, 754] width 97 height 99
drag, startPoint x: 372, startPoint y: 803, endPoint x: 64, endPoint y: 799, distance: 308.0
click at [0, 799] on div "Biblioteca 98 fotos Todas as fotos Não utilizadas Adicionar Fotos" at bounding box center [0, 758] width 0 height 108
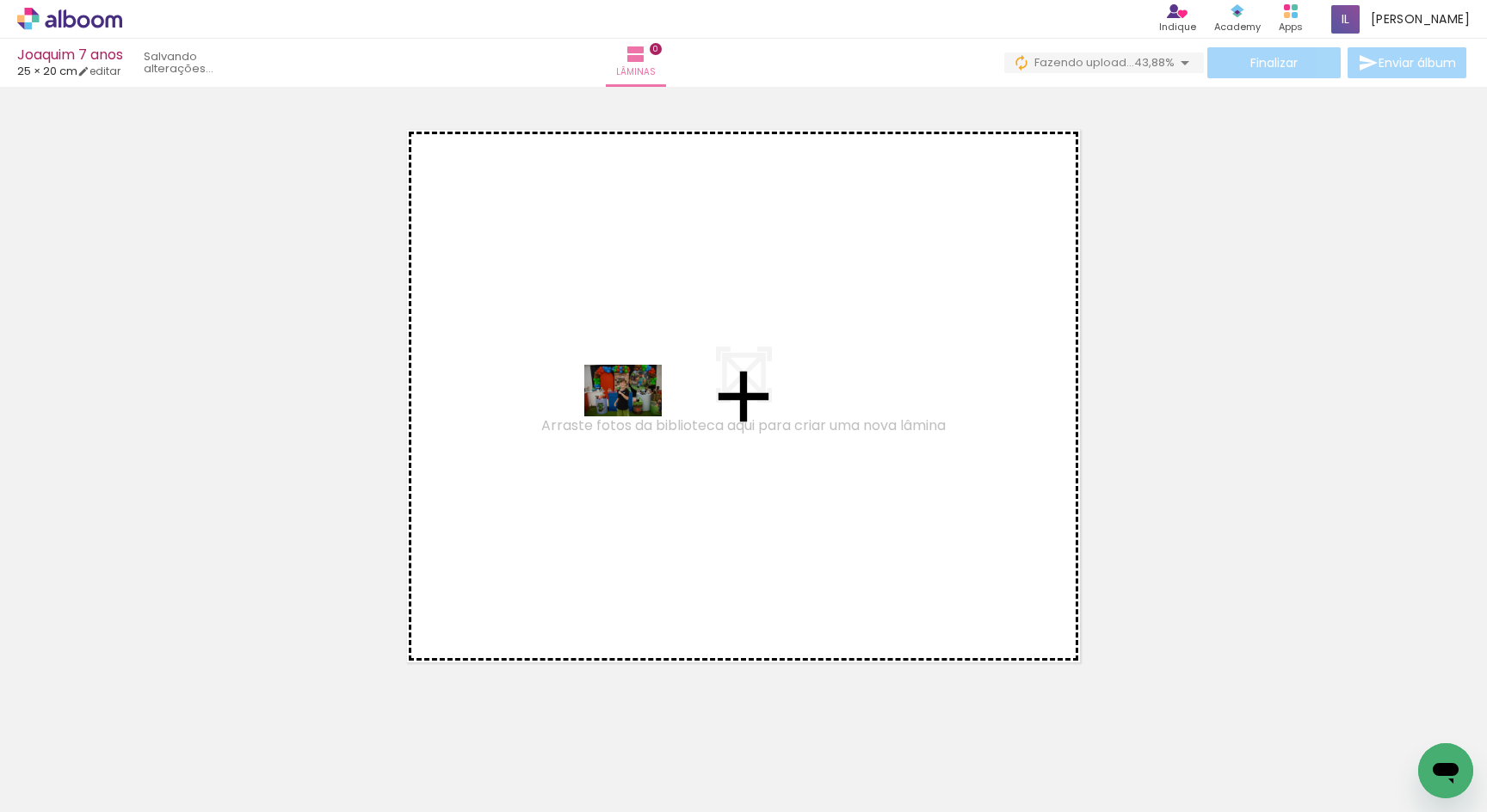
drag, startPoint x: 168, startPoint y: 768, endPoint x: 634, endPoint y: 416, distance: 584.0
click at [634, 416] on quentale-workspace at bounding box center [743, 406] width 1487 height 812
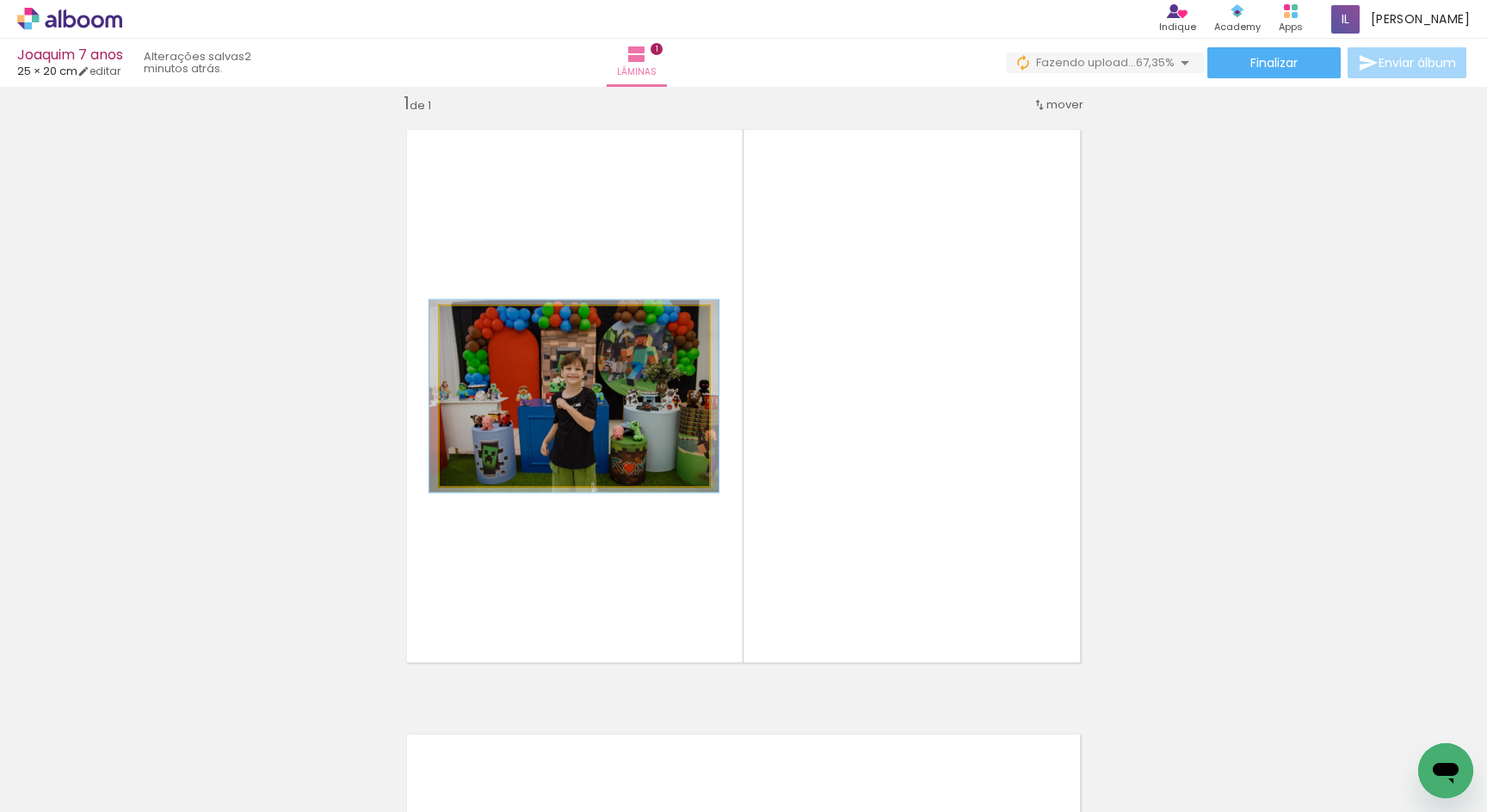
type paper-slider "106"
click at [492, 326] on div at bounding box center [484, 325] width 28 height 28
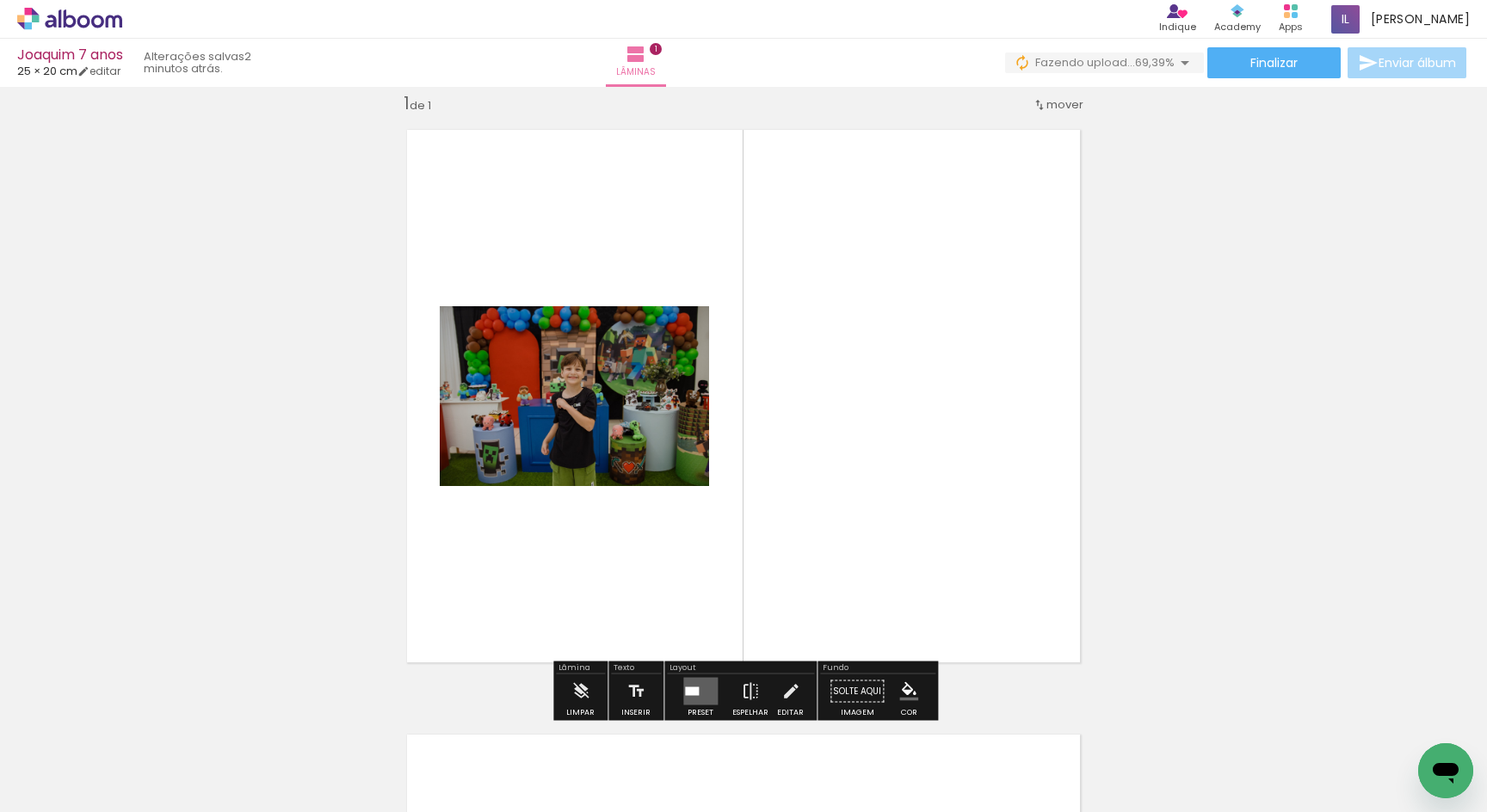
click at [844, 359] on quentale-layouter at bounding box center [744, 396] width 703 height 561
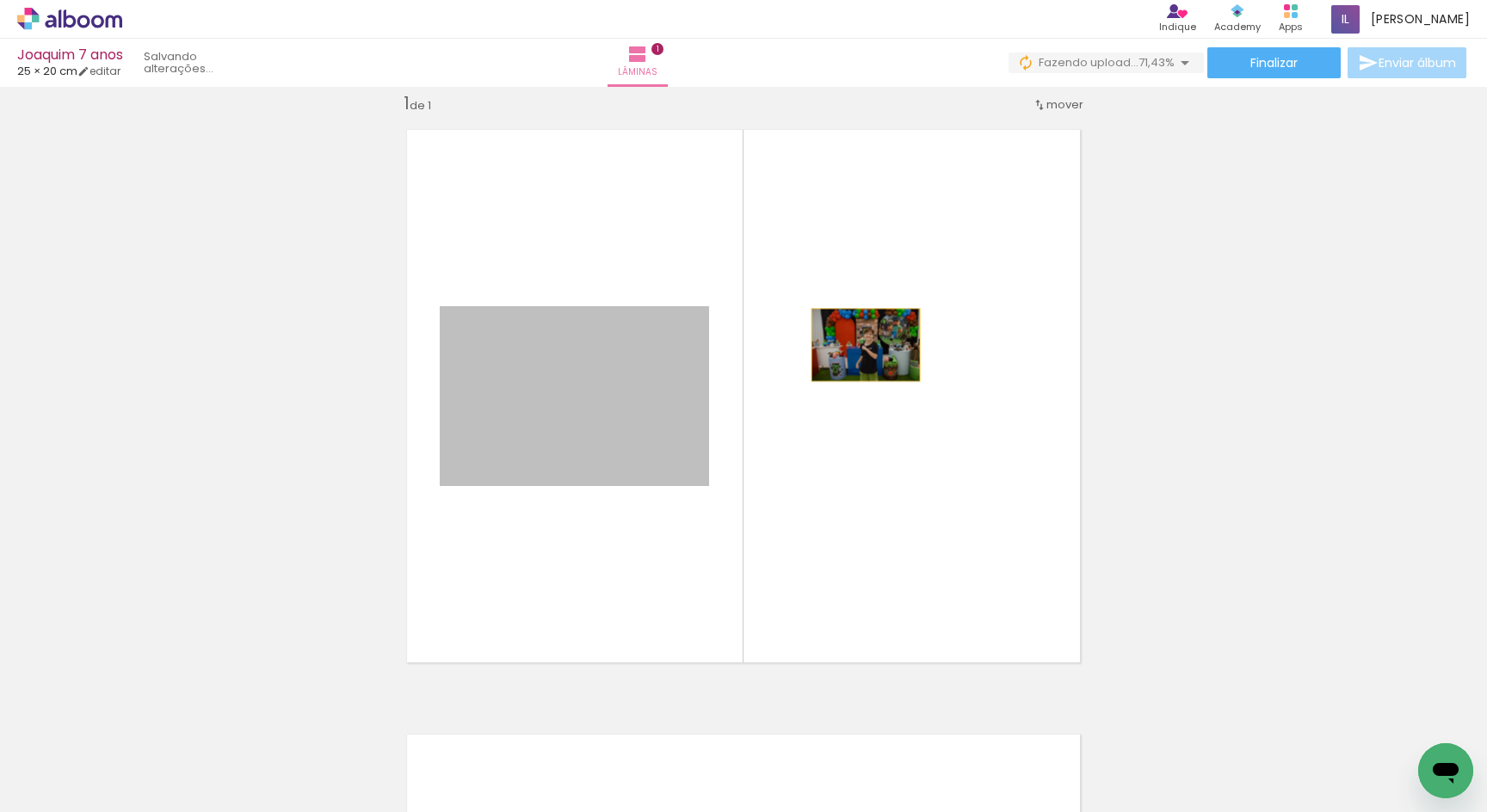
drag, startPoint x: 646, startPoint y: 345, endPoint x: 864, endPoint y: 345, distance: 218.0
click at [864, 345] on quentale-layouter at bounding box center [744, 396] width 703 height 561
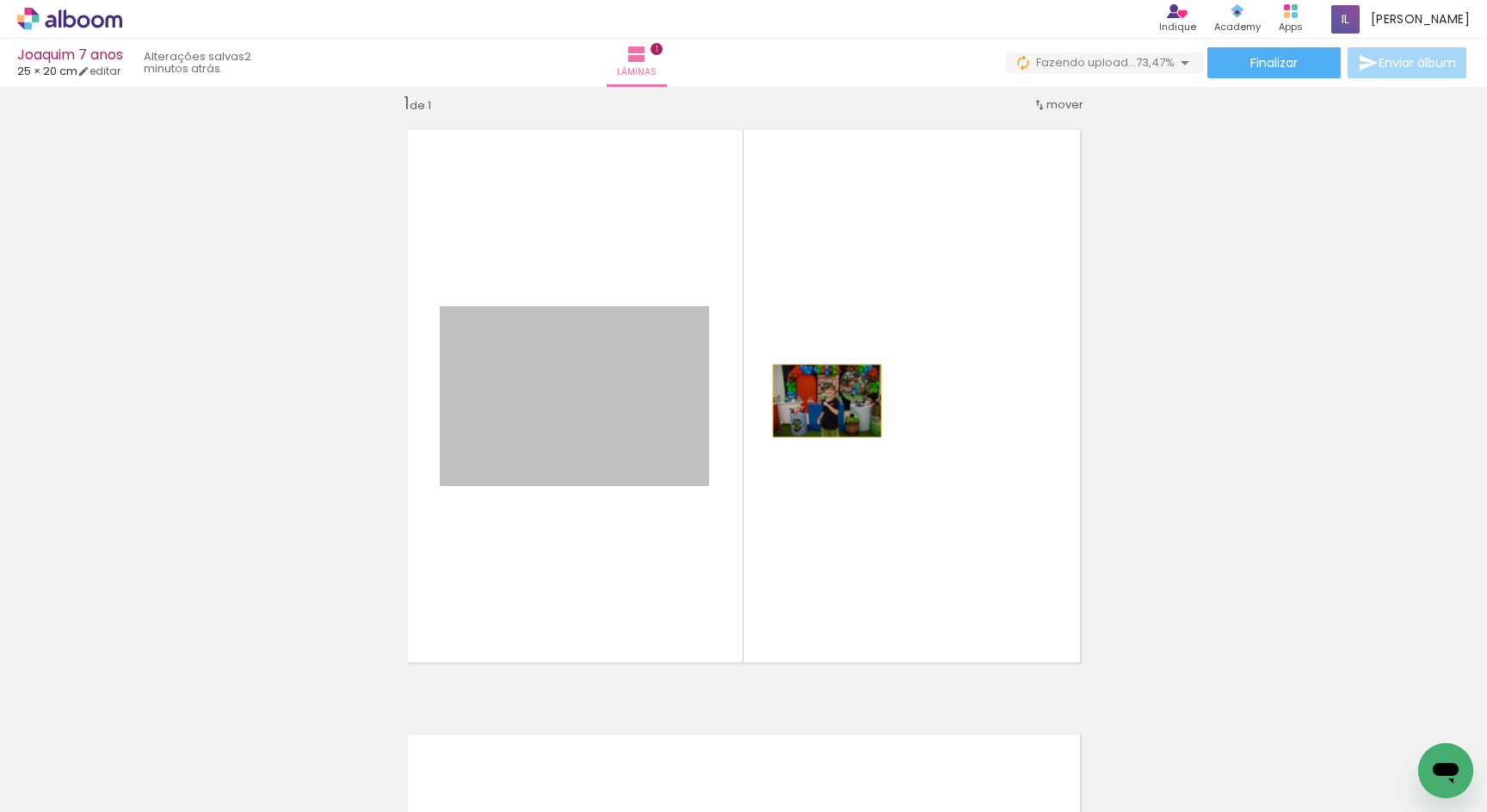
drag, startPoint x: 662, startPoint y: 401, endPoint x: 871, endPoint y: 401, distance: 209.0
click at [869, 401] on quentale-layouter at bounding box center [744, 396] width 703 height 561
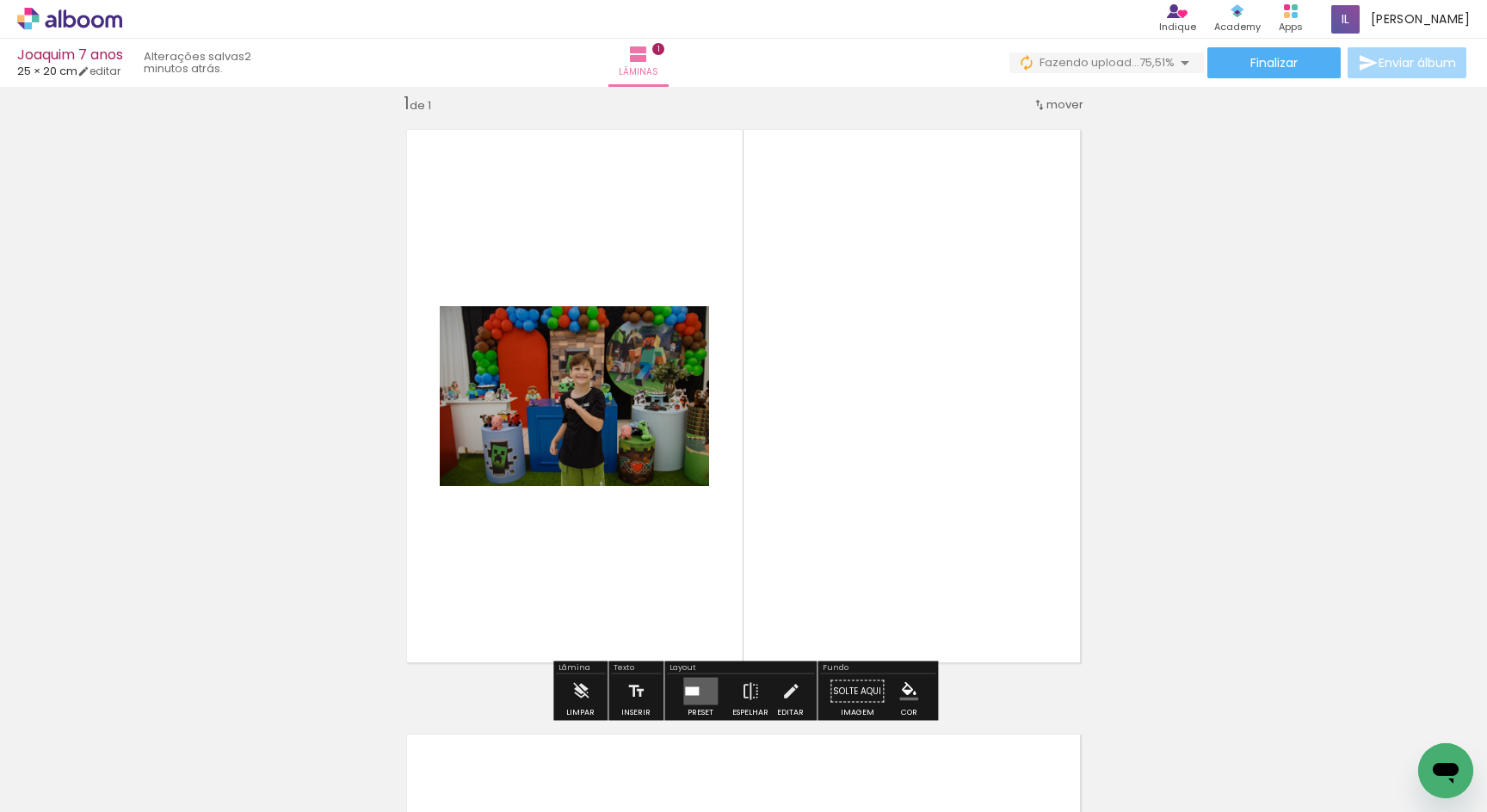
click at [588, 410] on quentale-photo at bounding box center [574, 396] width 269 height 180
click at [1219, 161] on div "Inserir lâmina 1 de 1" at bounding box center [743, 676] width 1487 height 1211
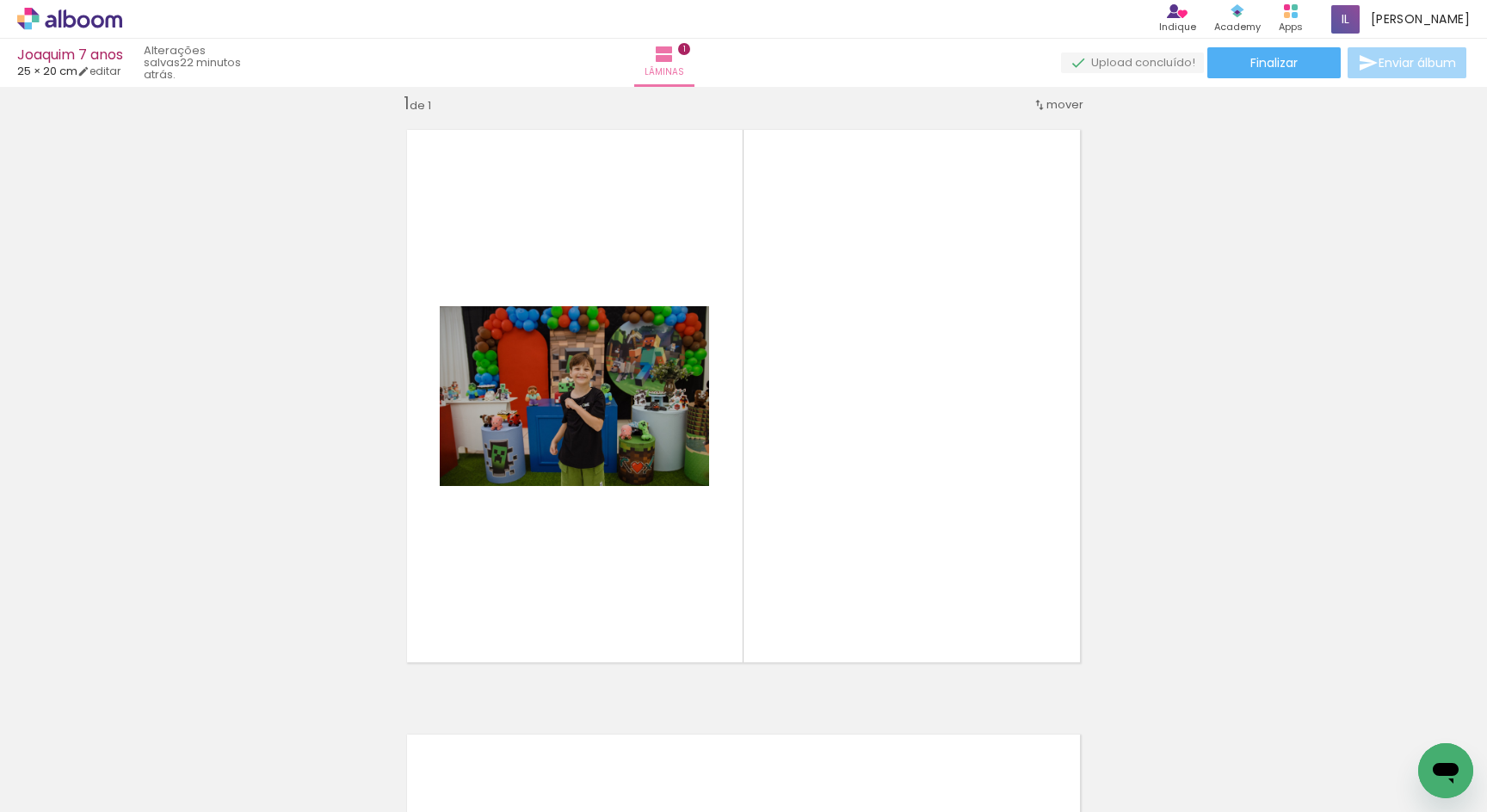
click at [77, 77] on span "25 × 20 cm" at bounding box center [46, 71] width 60 height 17
click at [90, 68] on iron-icon at bounding box center [83, 71] width 12 height 12
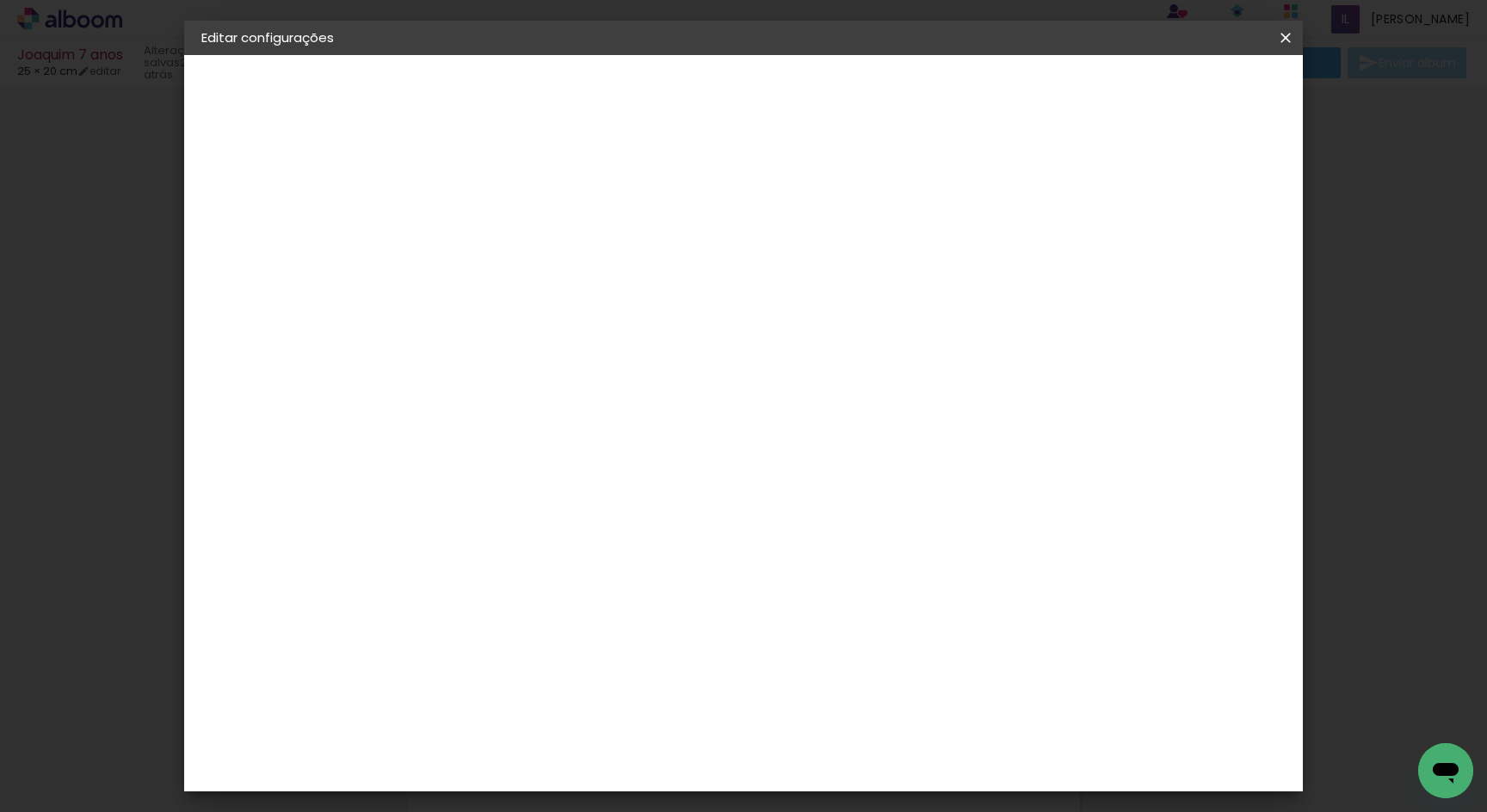
click at [1002, 88] on span "Salvar configurações" at bounding box center [937, 91] width 127 height 12
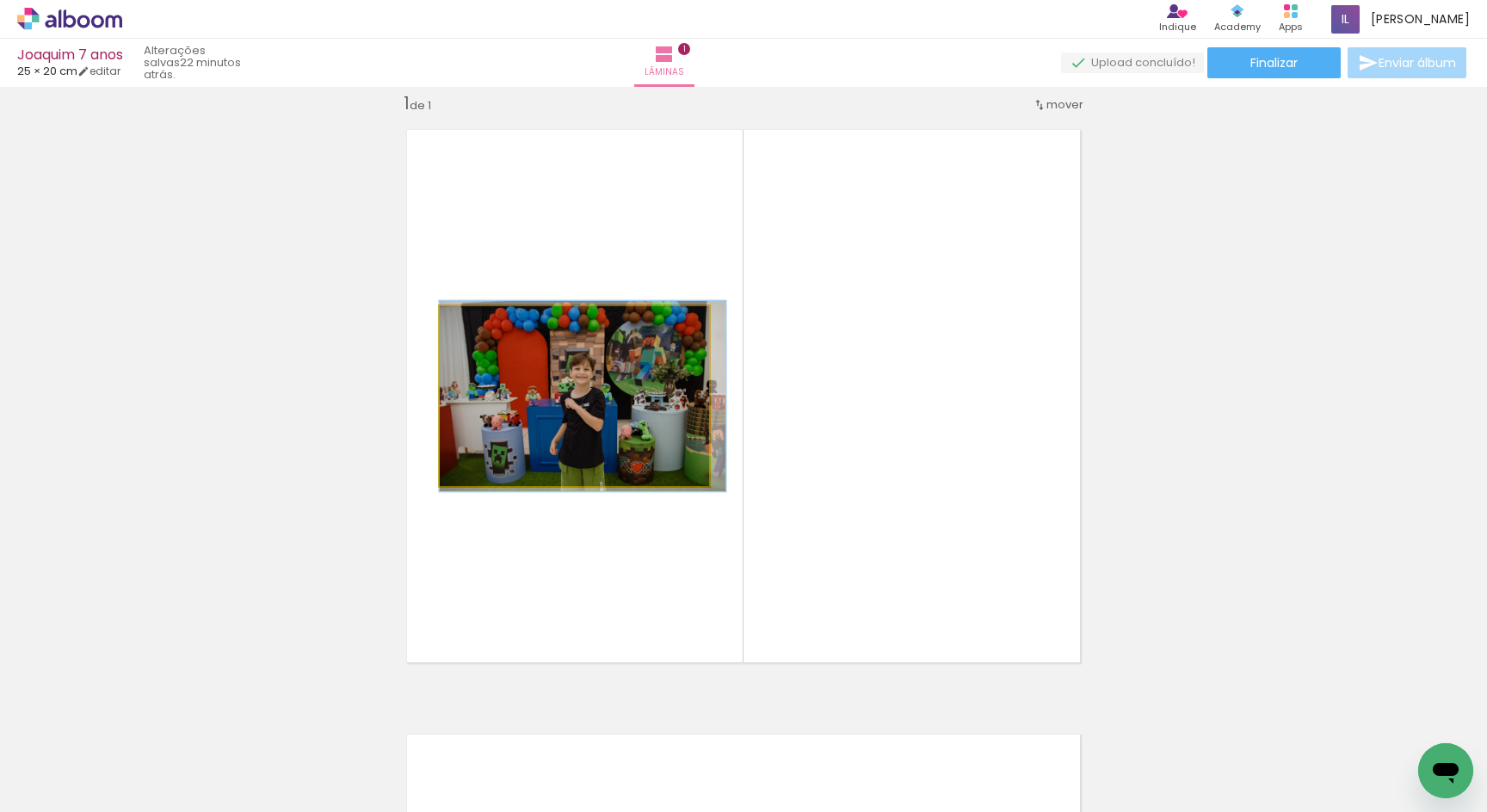
click at [595, 430] on quentale-photo at bounding box center [574, 396] width 269 height 180
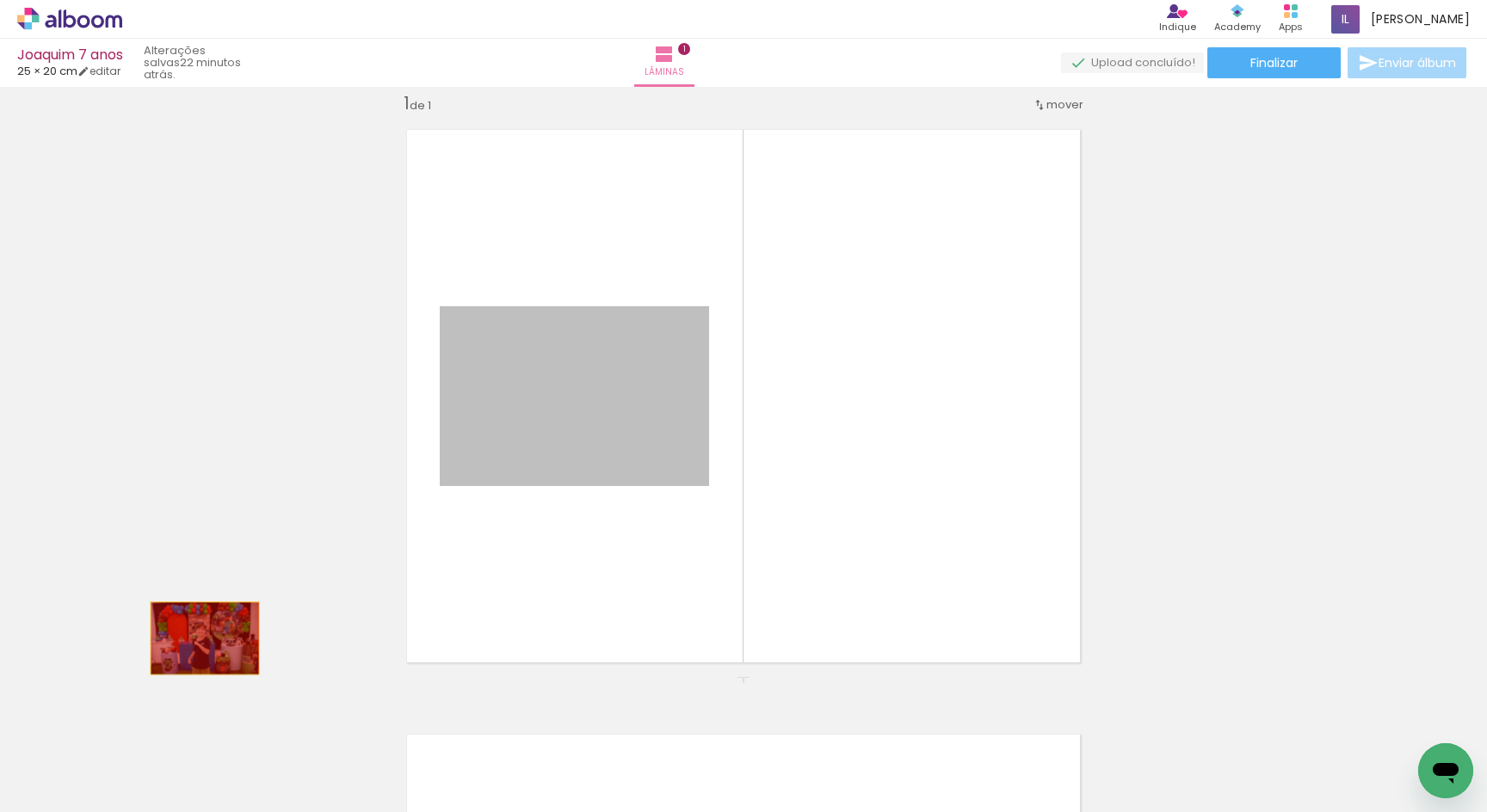
drag, startPoint x: 563, startPoint y: 408, endPoint x: 205, endPoint y: 639, distance: 426.1
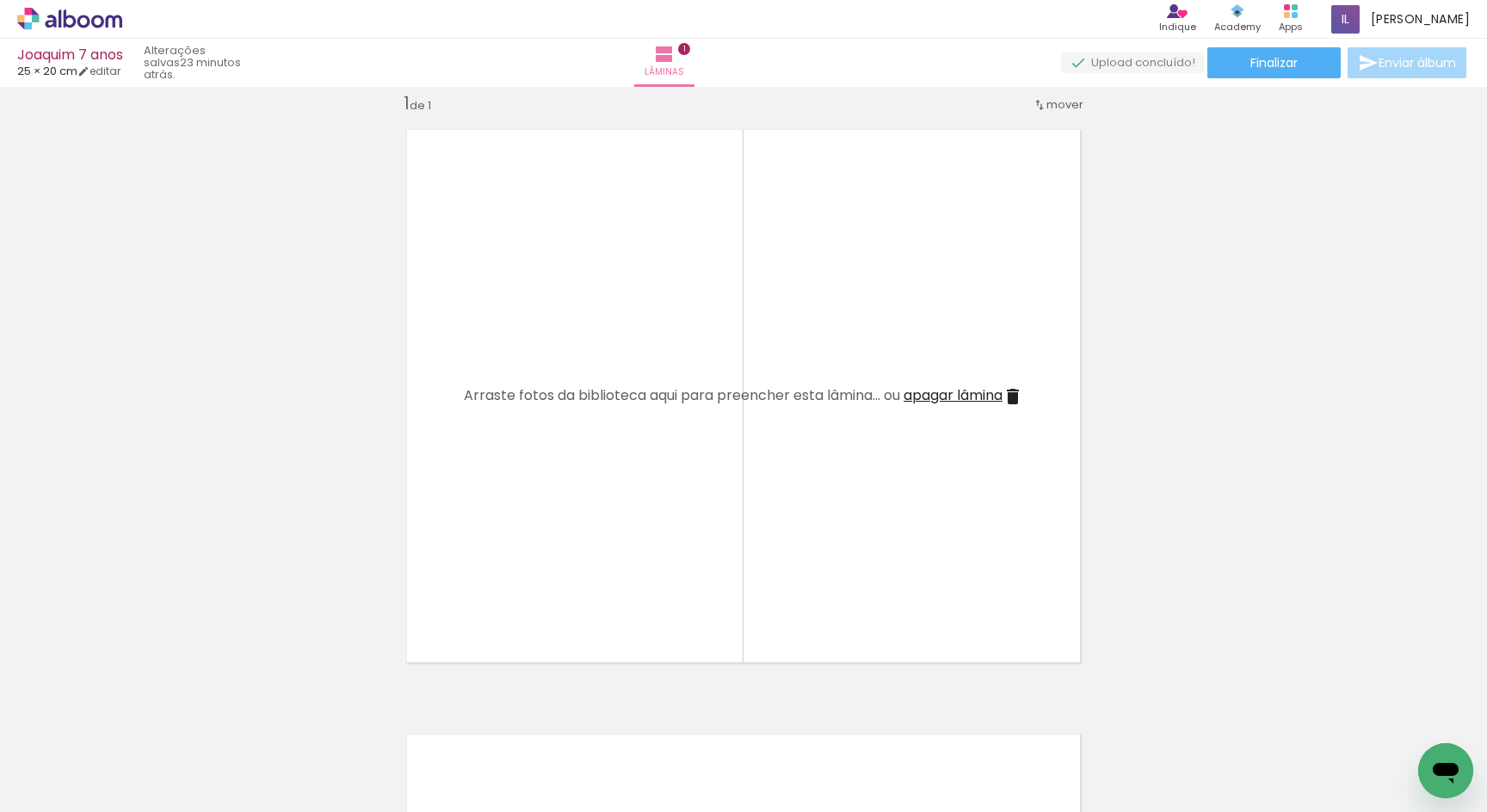
click at [297, 505] on div "Inserir lâmina 1 de 1" at bounding box center [743, 676] width 1487 height 1211
click at [585, 507] on quentale-layouter at bounding box center [744, 396] width 703 height 561
click at [560, 264] on quentale-layouter at bounding box center [744, 396] width 703 height 561
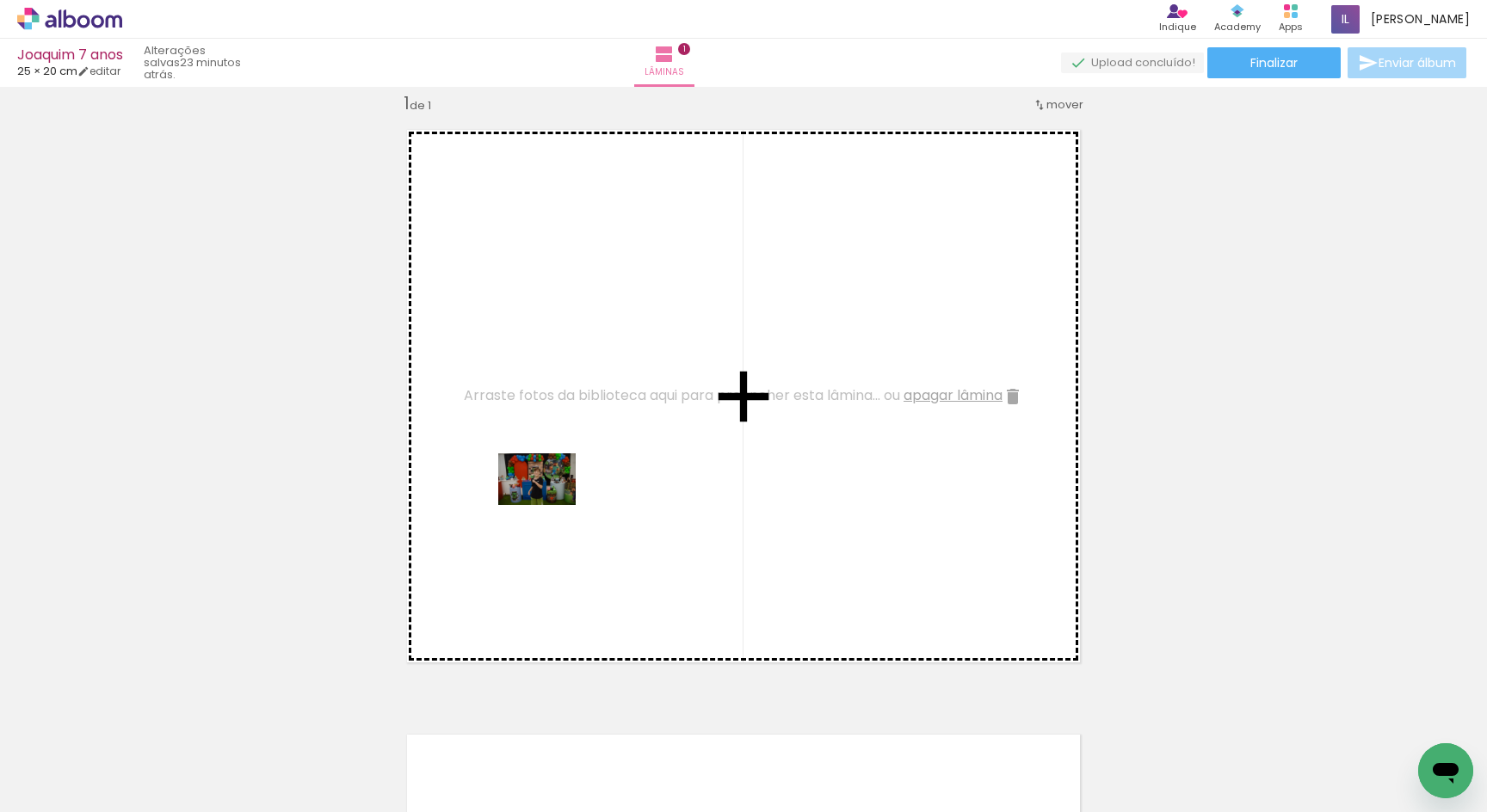
drag, startPoint x: 185, startPoint y: 742, endPoint x: 550, endPoint y: 503, distance: 436.3
click at [550, 503] on quentale-workspace at bounding box center [743, 406] width 1487 height 812
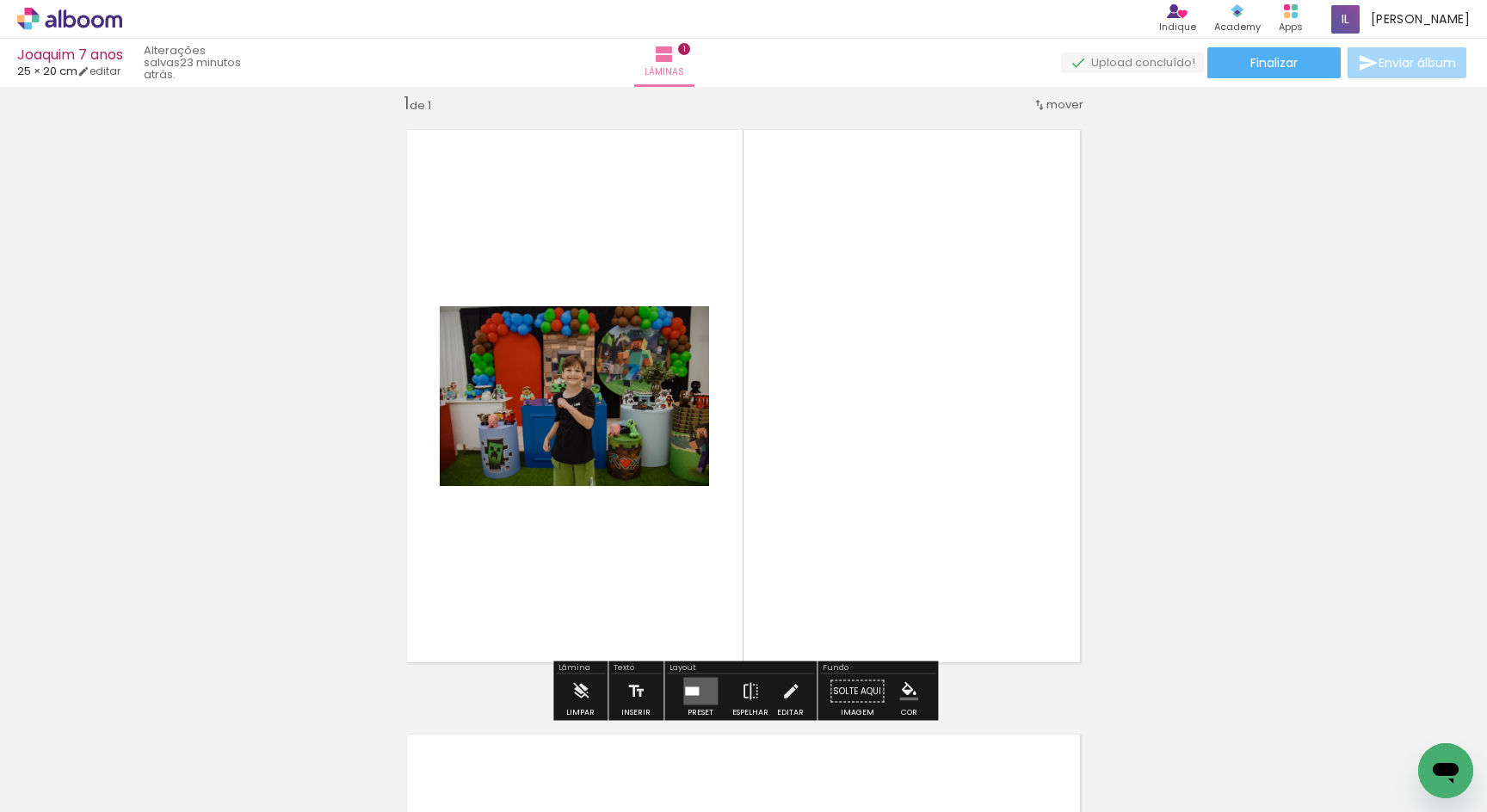
click at [274, 593] on div "Inserir lâmina 1 de 1" at bounding box center [743, 676] width 1487 height 1211
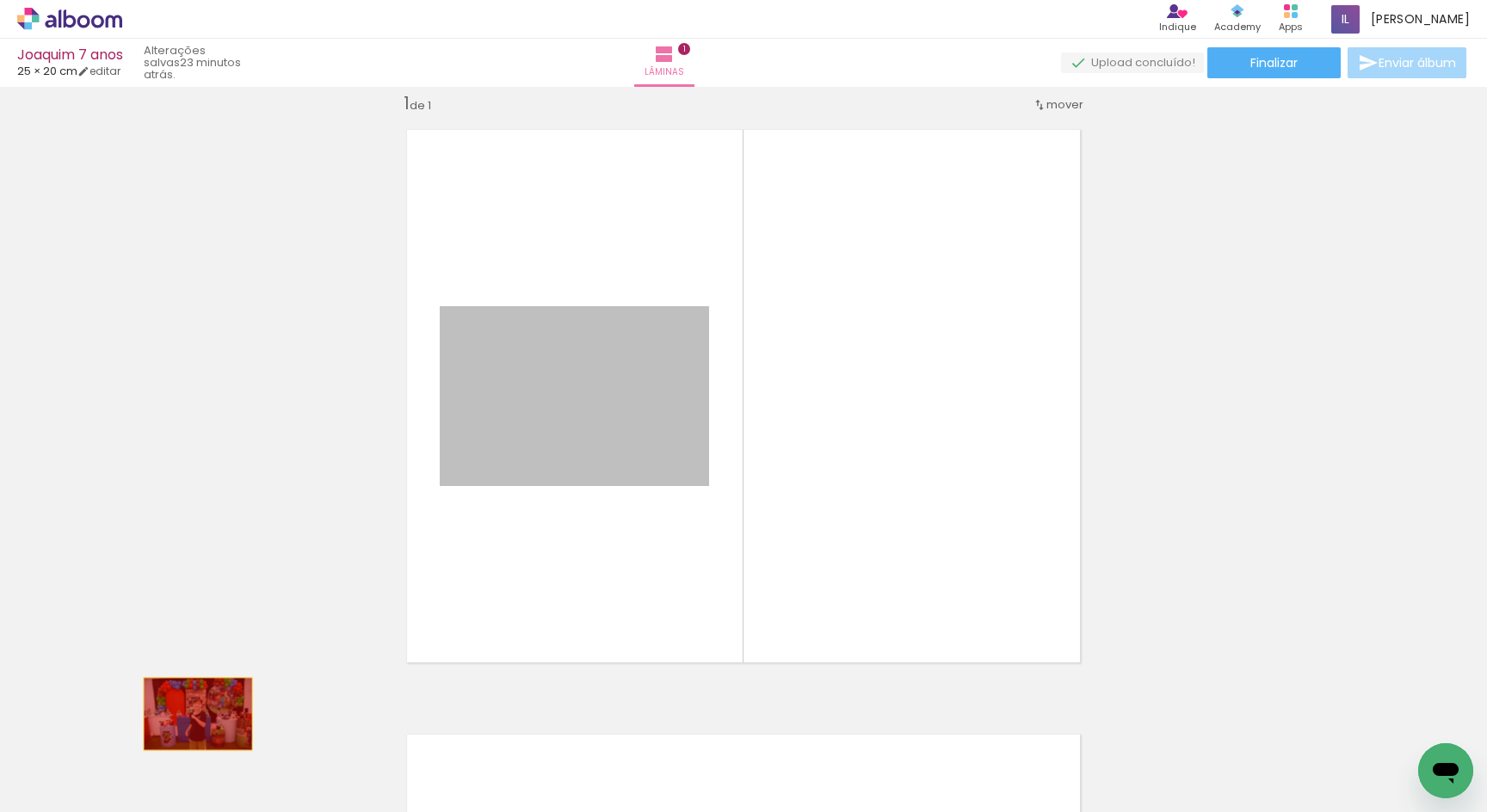
drag, startPoint x: 655, startPoint y: 398, endPoint x: 192, endPoint y: 714, distance: 560.6
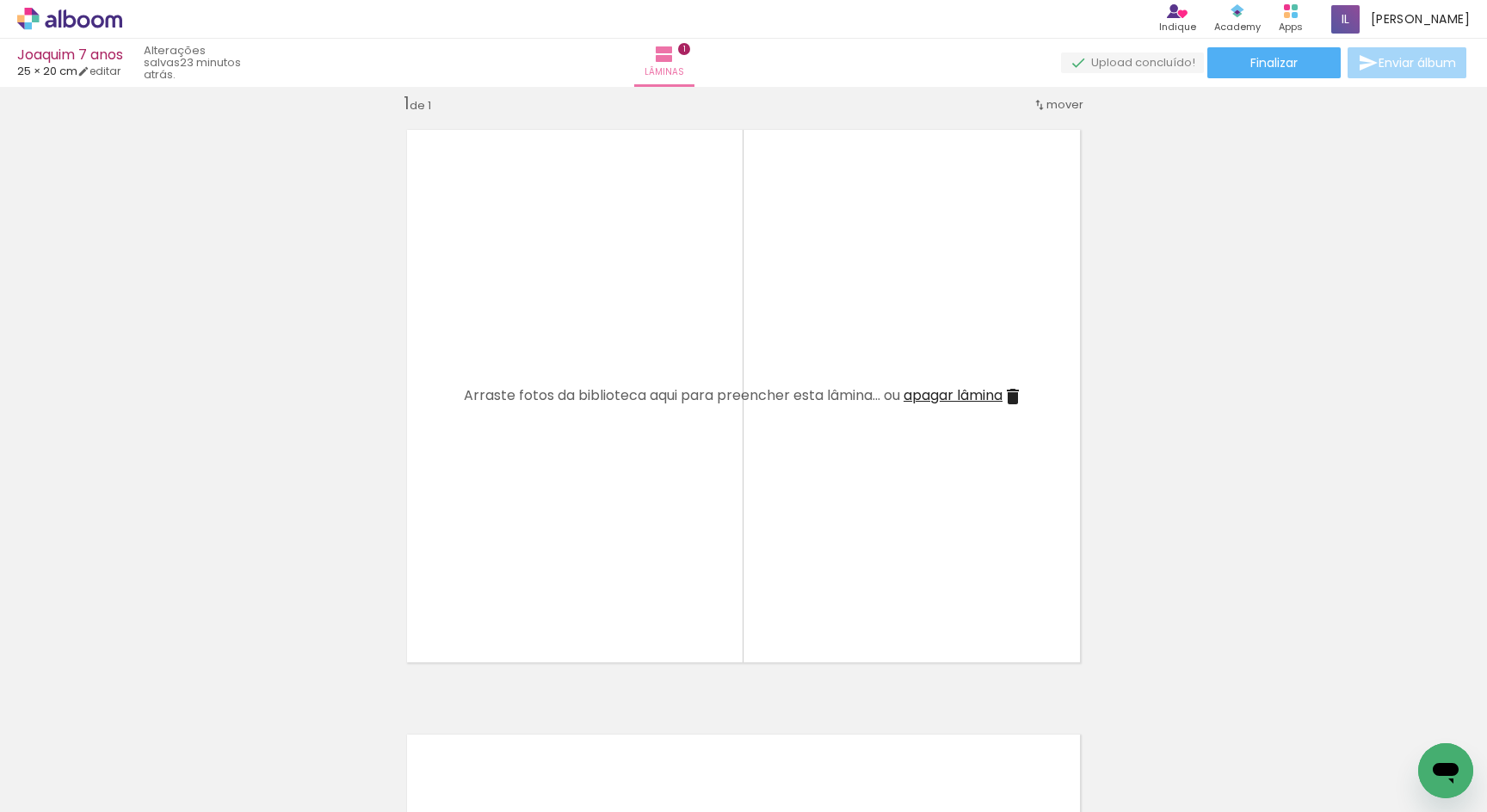
click at [1238, 257] on div "Inserir lâmina 1 de 1" at bounding box center [743, 676] width 1487 height 1211
